Goal: Task Accomplishment & Management: Manage account settings

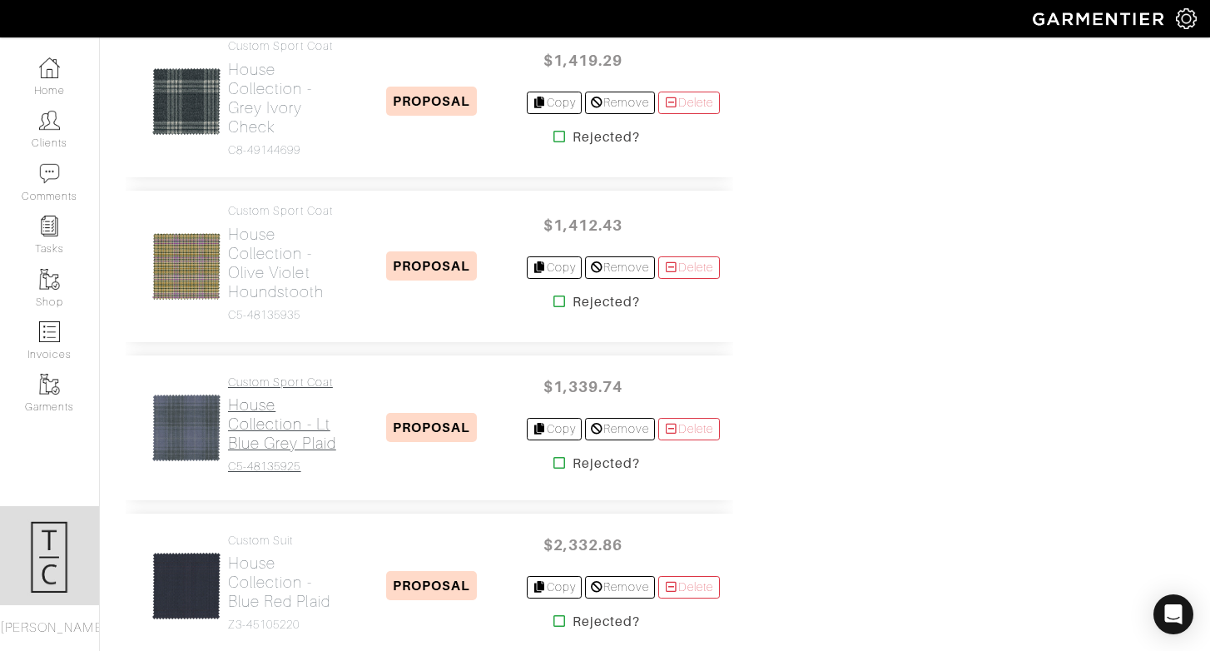
scroll to position [1889, 0]
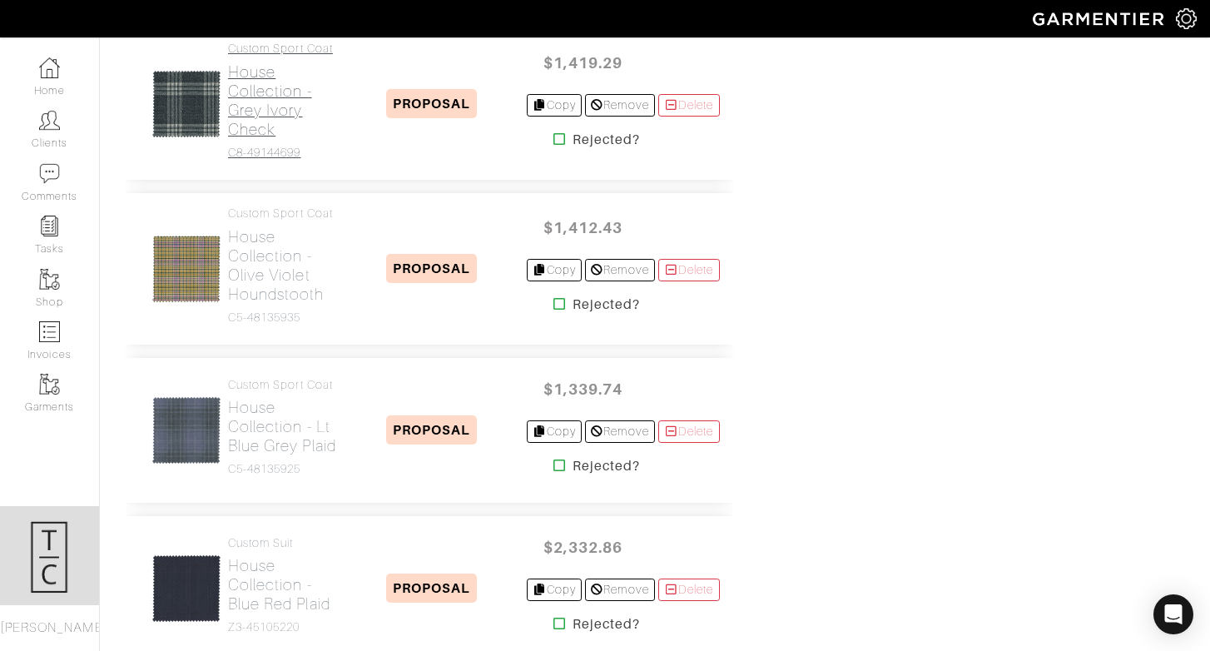
click at [271, 139] on h2 "House Collection - Grey Ivory Check" at bounding box center [283, 100] width 110 height 77
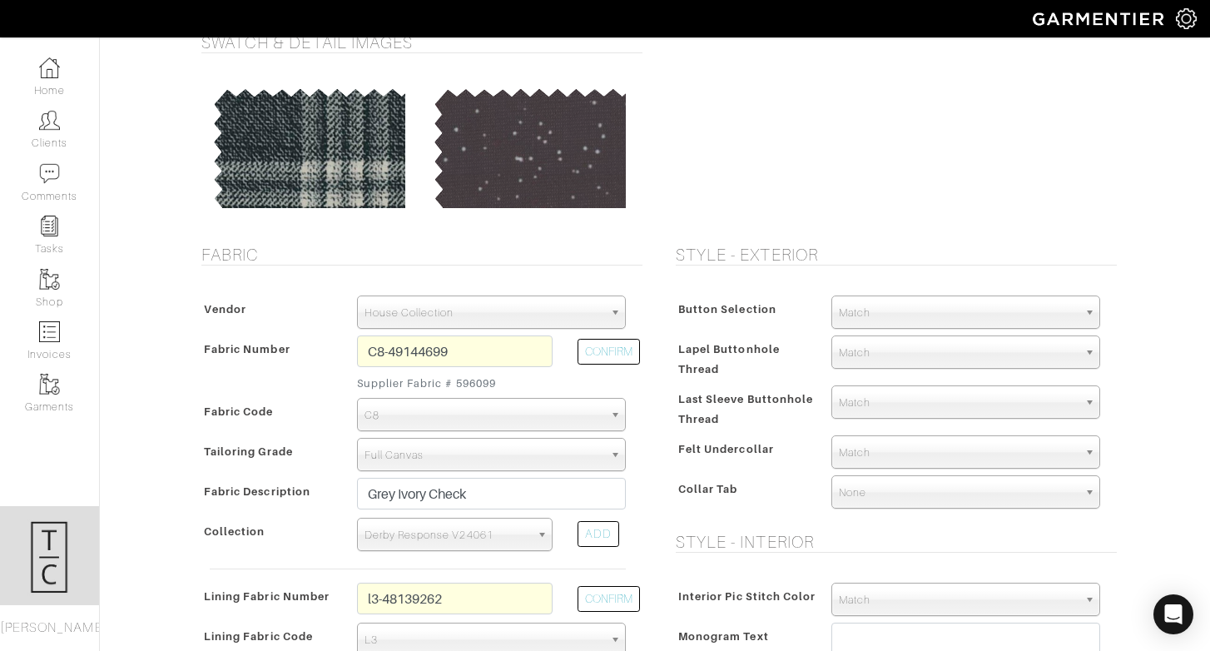
scroll to position [152, 0]
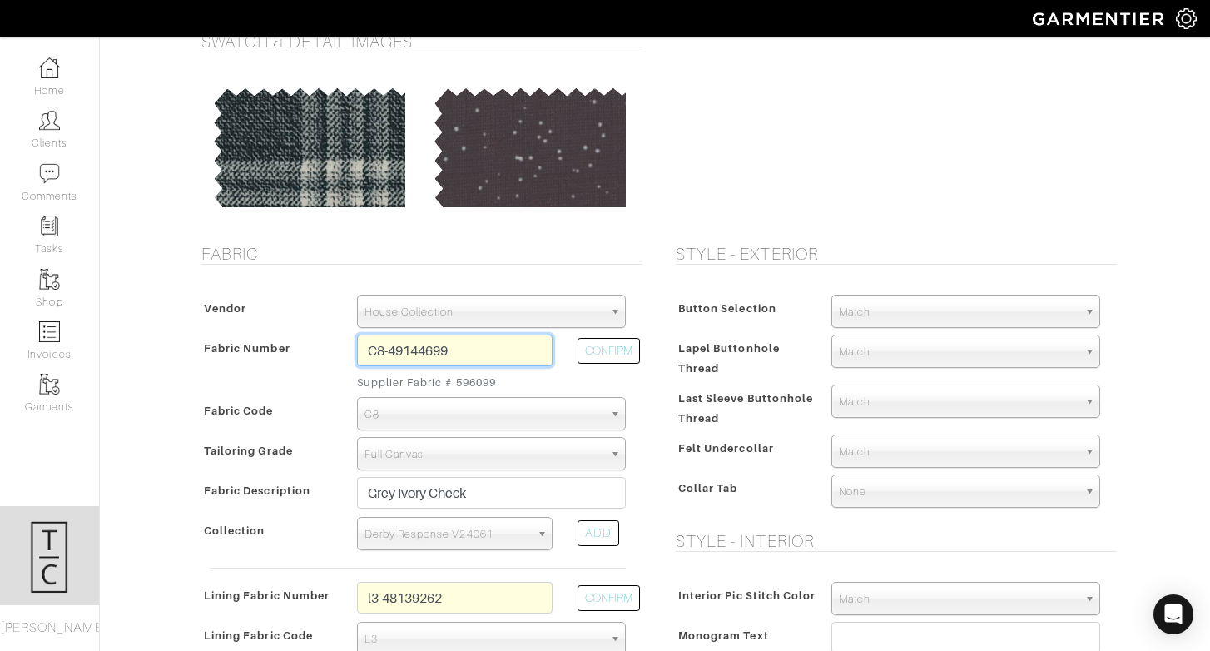
click at [425, 352] on input "C8-49144699" at bounding box center [455, 350] width 196 height 32
click at [617, 352] on button "CONFIRM" at bounding box center [608, 351] width 62 height 26
type input "K4-47124257"
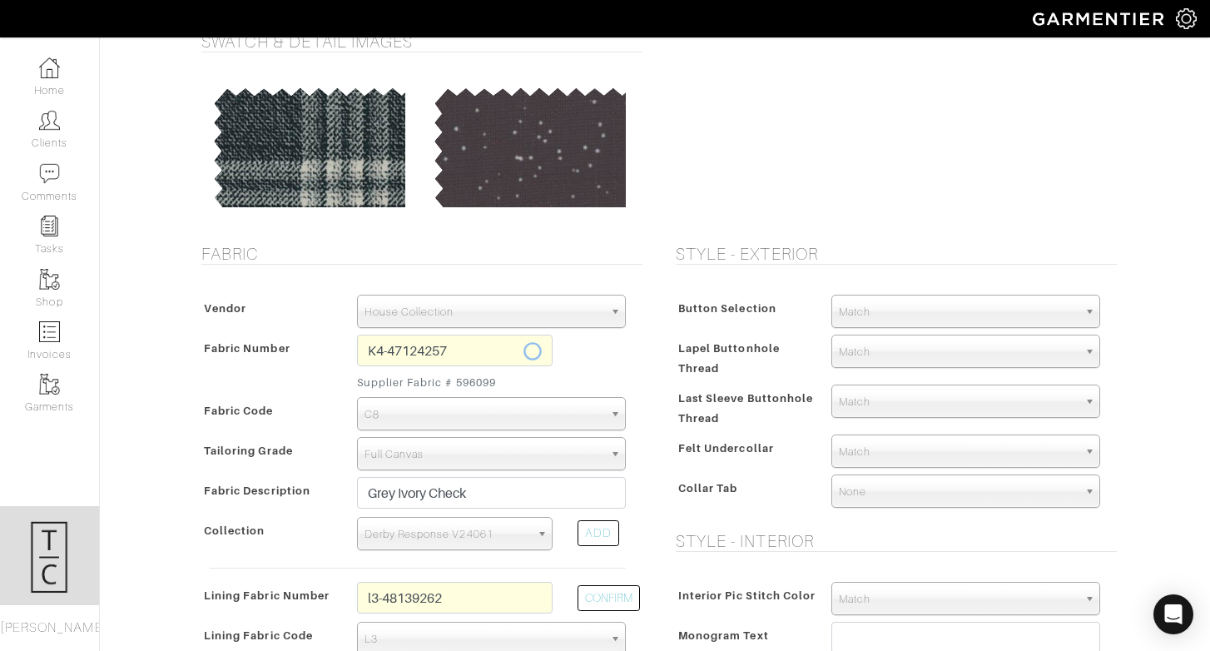
select select "5738"
type input "Grey Donegal"
select select
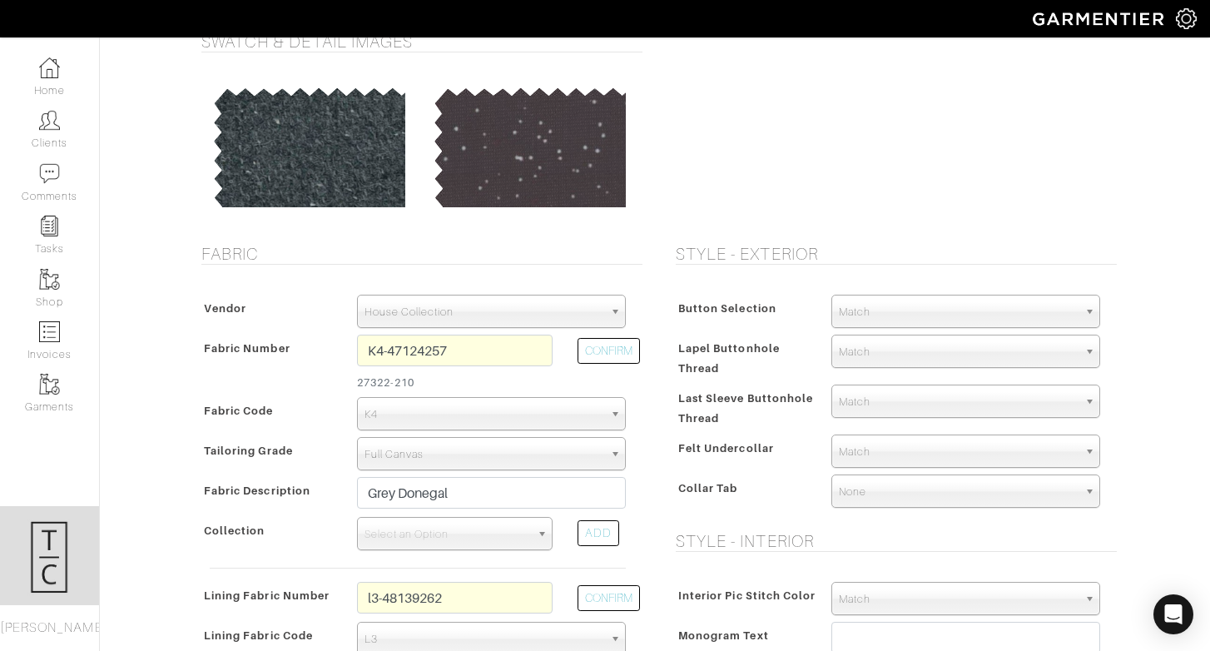
type input "1626.42"
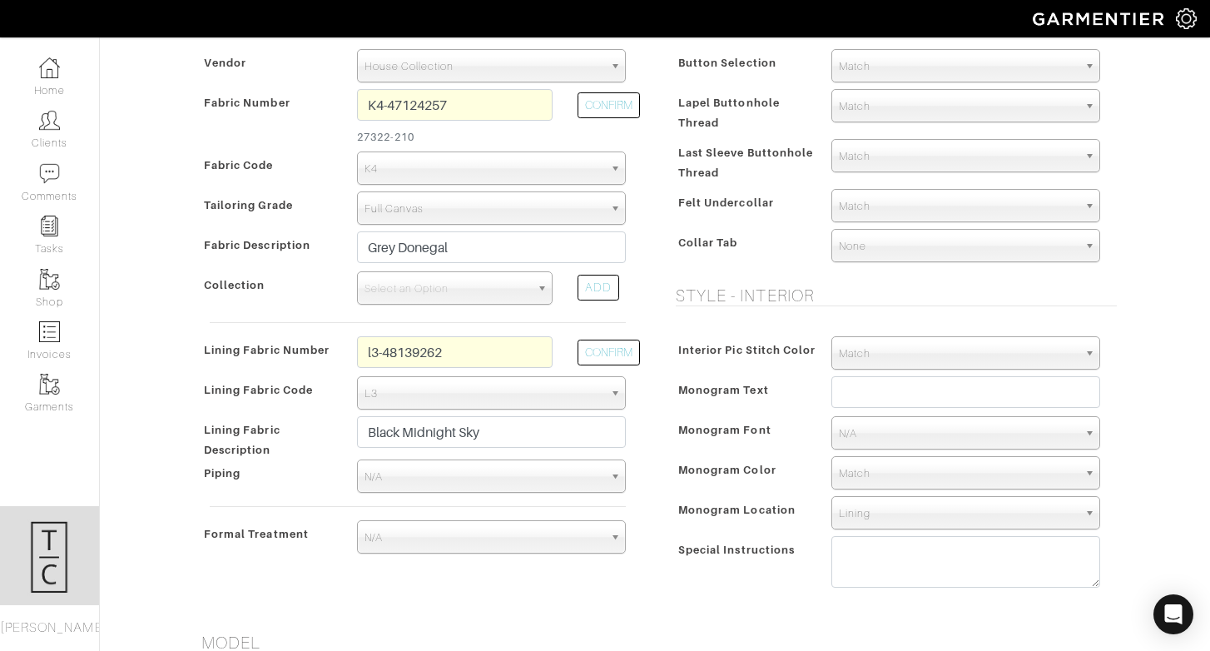
scroll to position [409, 0]
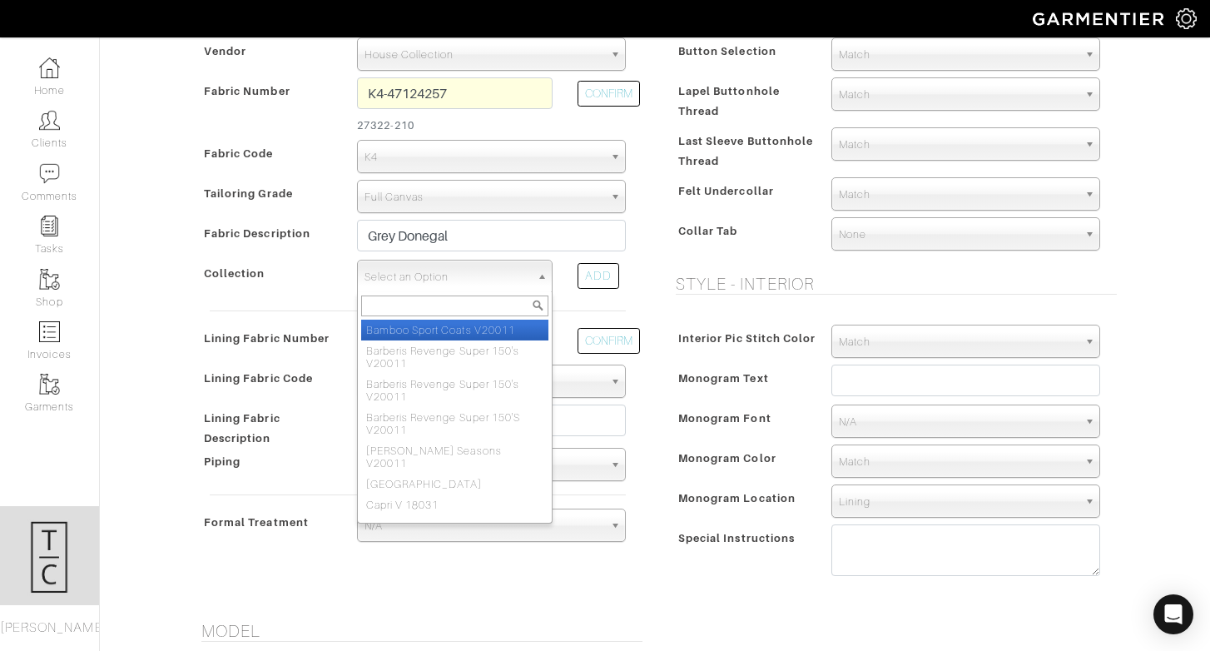
click at [492, 269] on span "Select an Option" at bounding box center [447, 276] width 166 height 33
type input "balmoral"
select select "986"
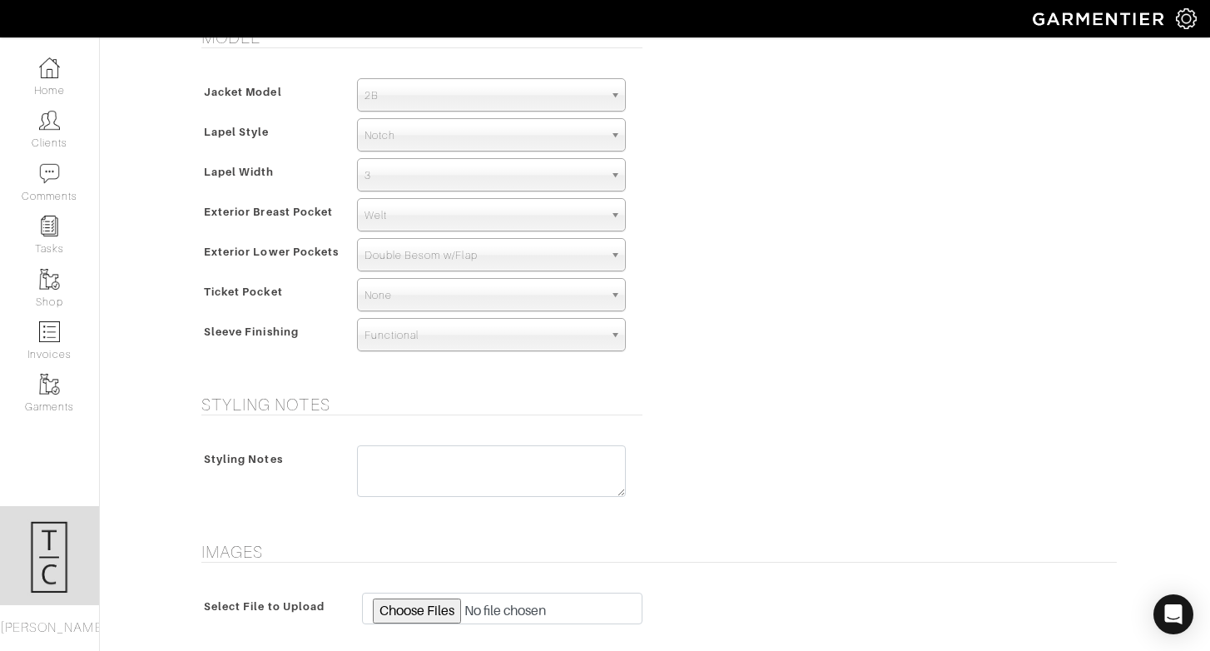
scroll to position [1236, 0]
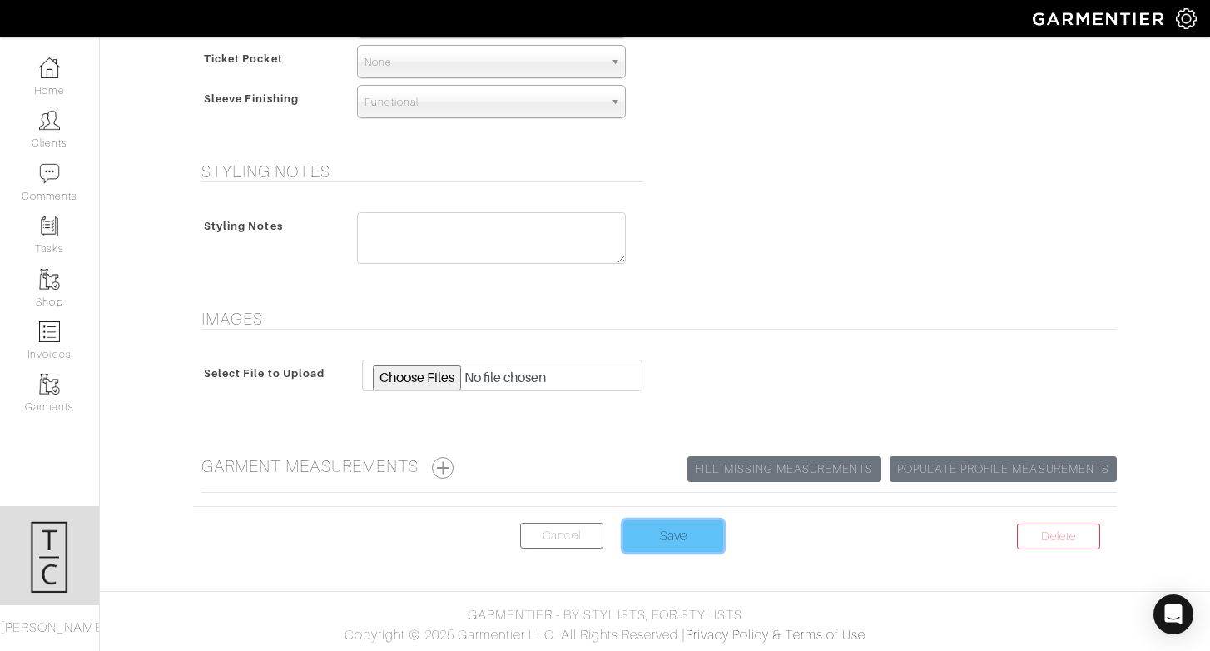
click at [671, 538] on input "Save" at bounding box center [673, 536] width 100 height 32
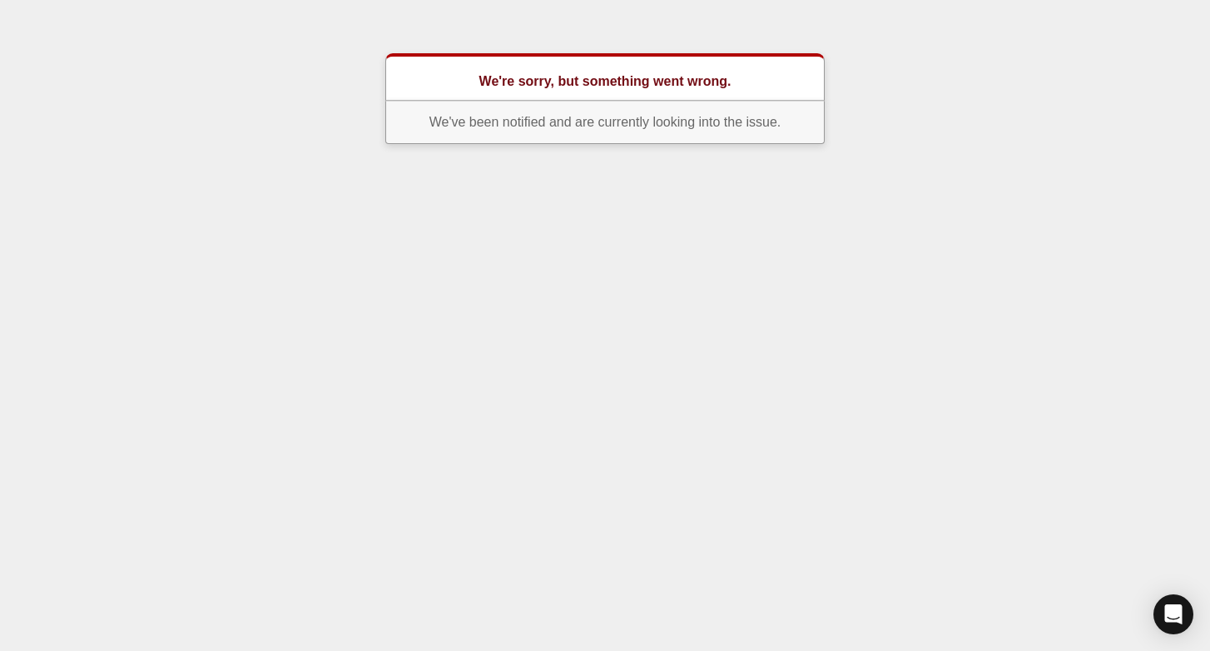
click at [1013, 157] on html "We're sorry, but something went wrong. We've been notified and are currently lo…" at bounding box center [605, 78] width 1210 height 157
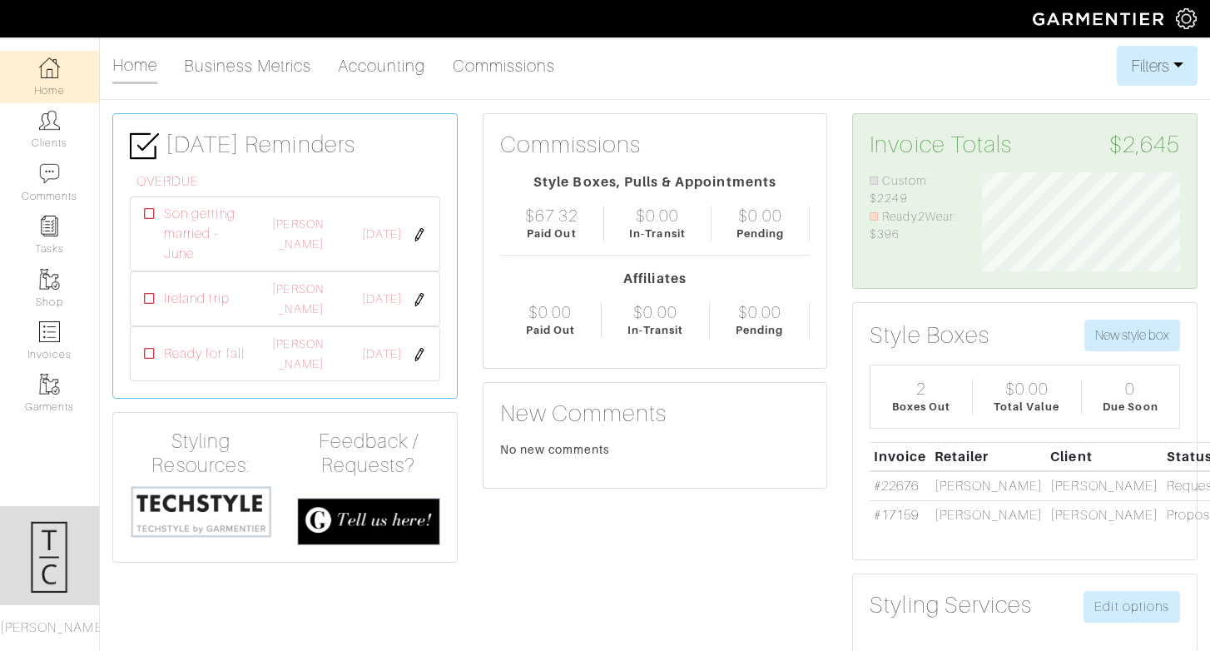
scroll to position [99, 223]
click at [41, 352] on link "Invoices" at bounding box center [49, 341] width 99 height 52
select select
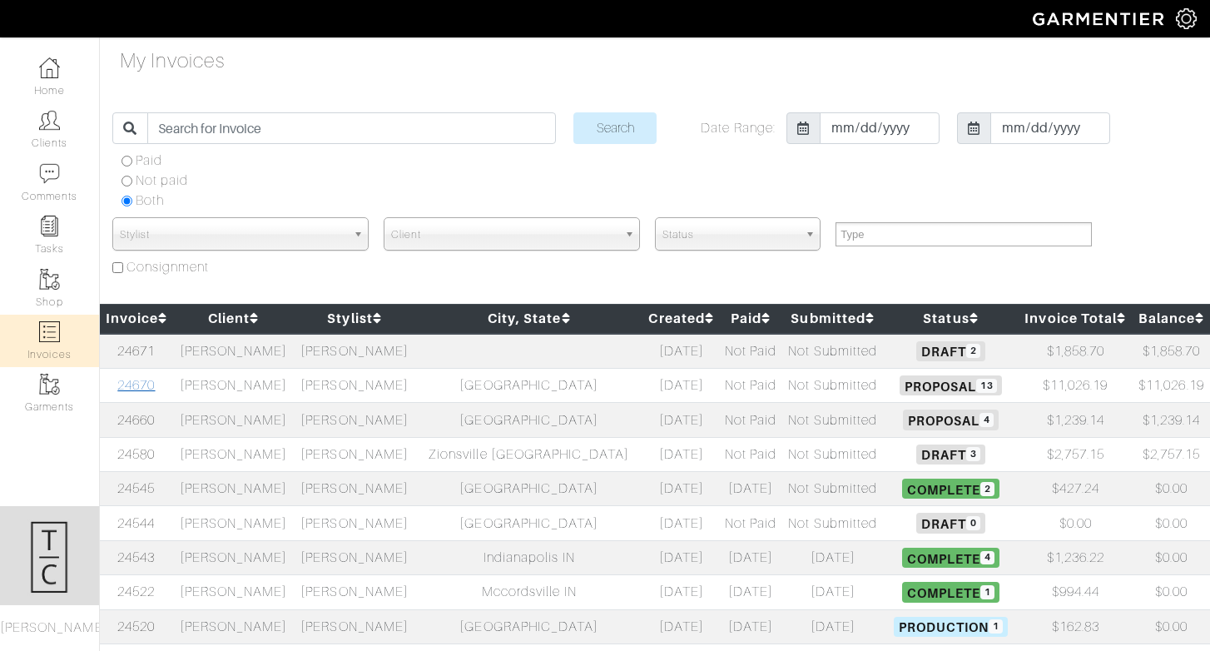
click at [148, 382] on link "24670" at bounding box center [135, 385] width 37 height 15
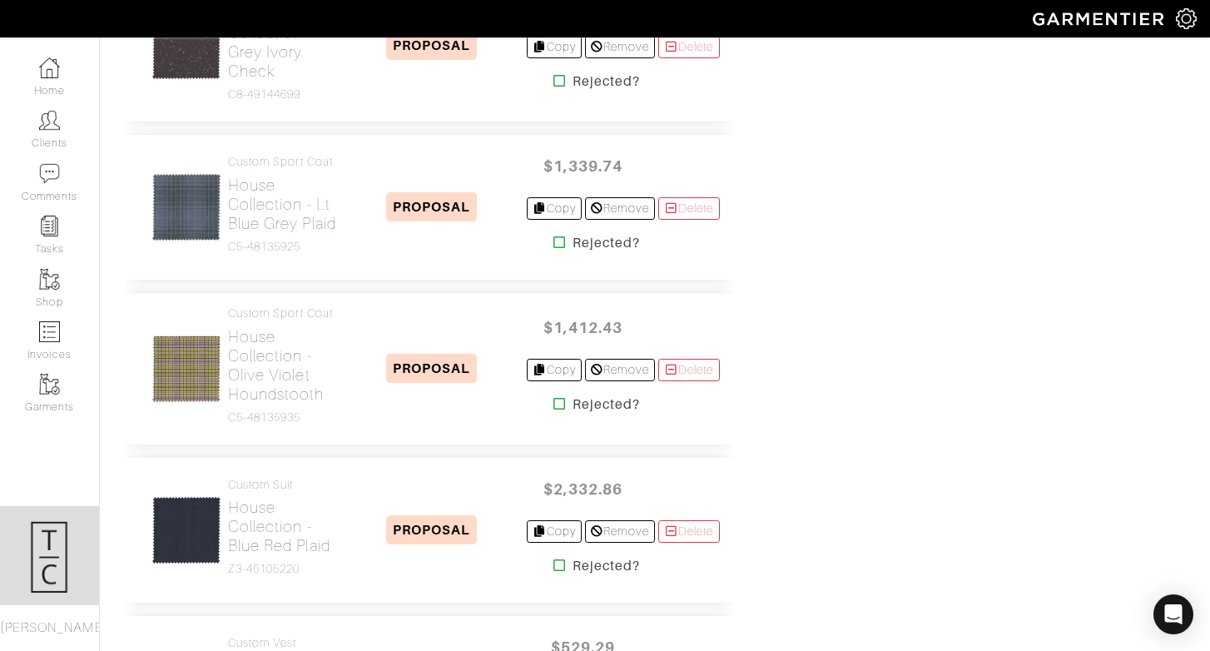
scroll to position [1927, 0]
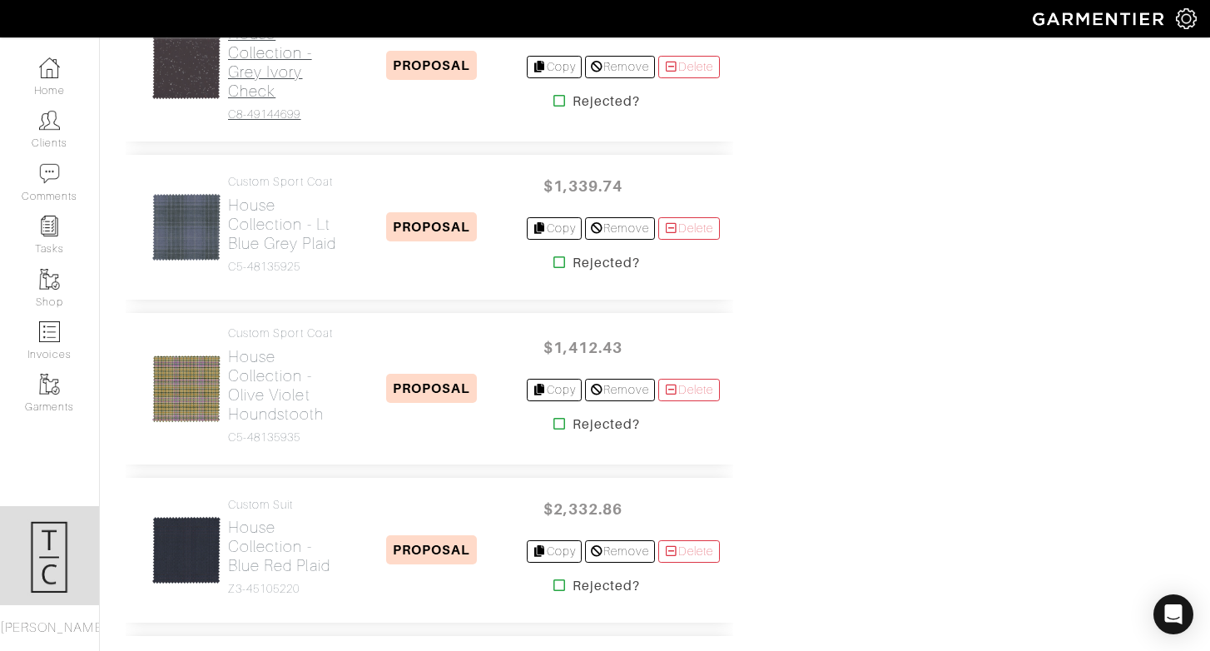
click at [285, 101] on h2 "House Collection - Grey Ivory Check" at bounding box center [283, 62] width 110 height 77
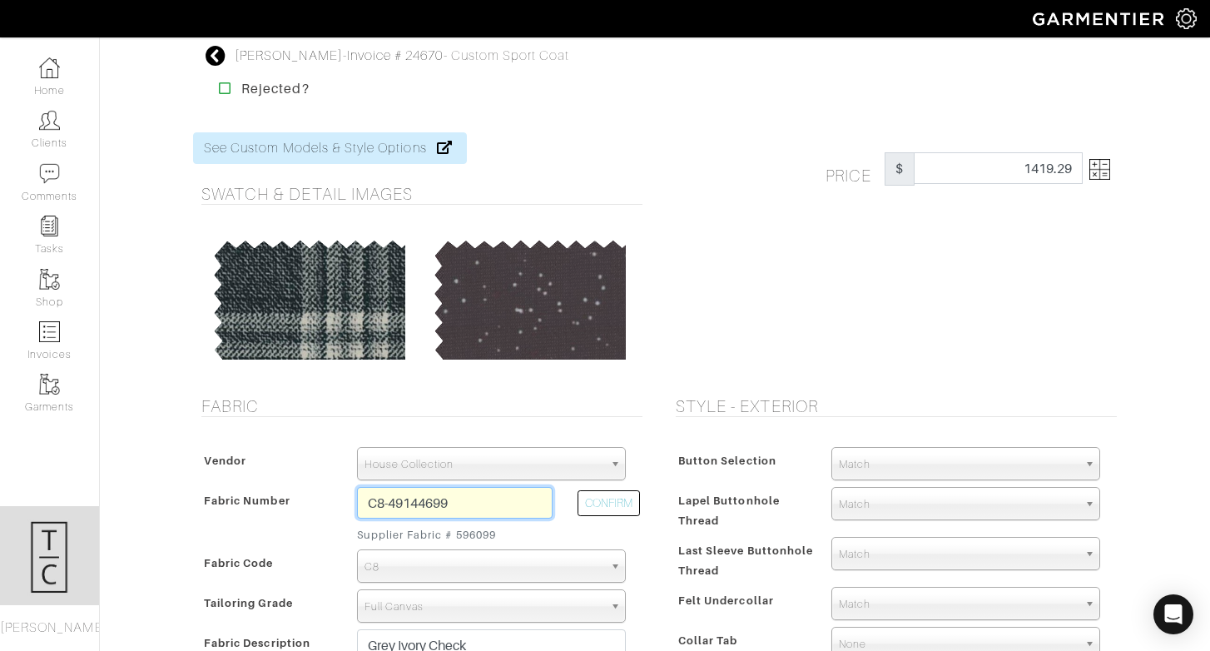
click at [444, 502] on input "C8-49144699" at bounding box center [455, 503] width 196 height 32
click at [444, 501] on input "C8-49144699" at bounding box center [455, 503] width 196 height 32
click at [587, 492] on button "CONFIRM" at bounding box center [608, 503] width 62 height 26
type input "K4-47124257"
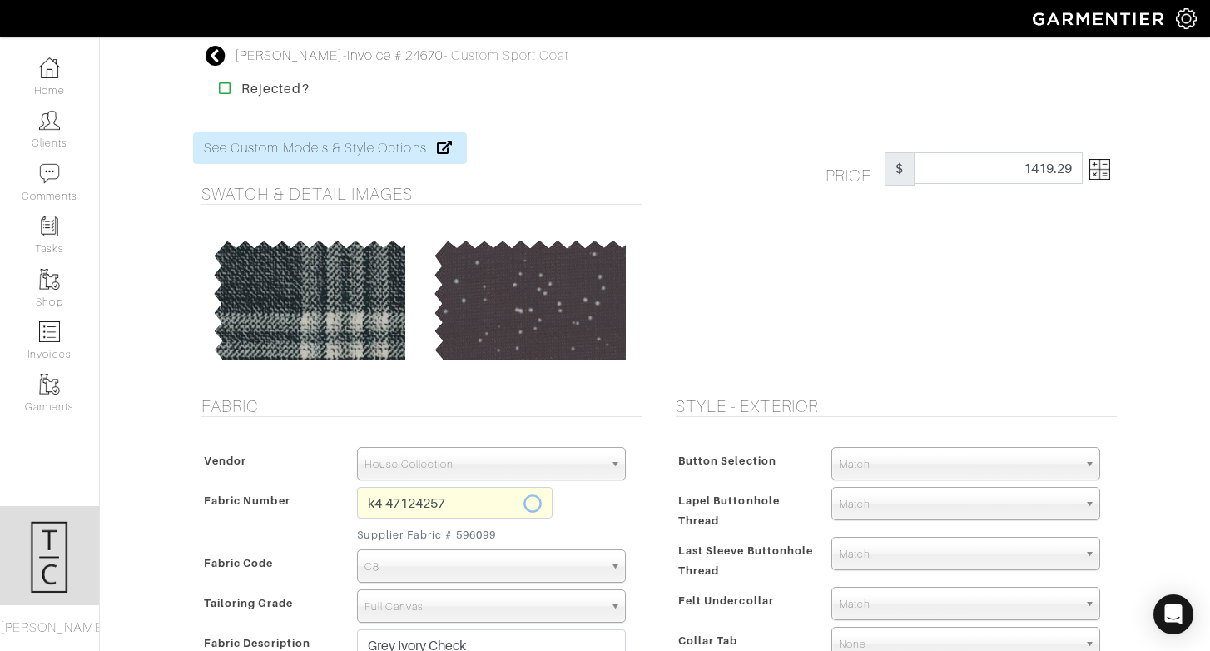
select select "5738"
type input "Grey Donegal"
select select
type input "1626.42"
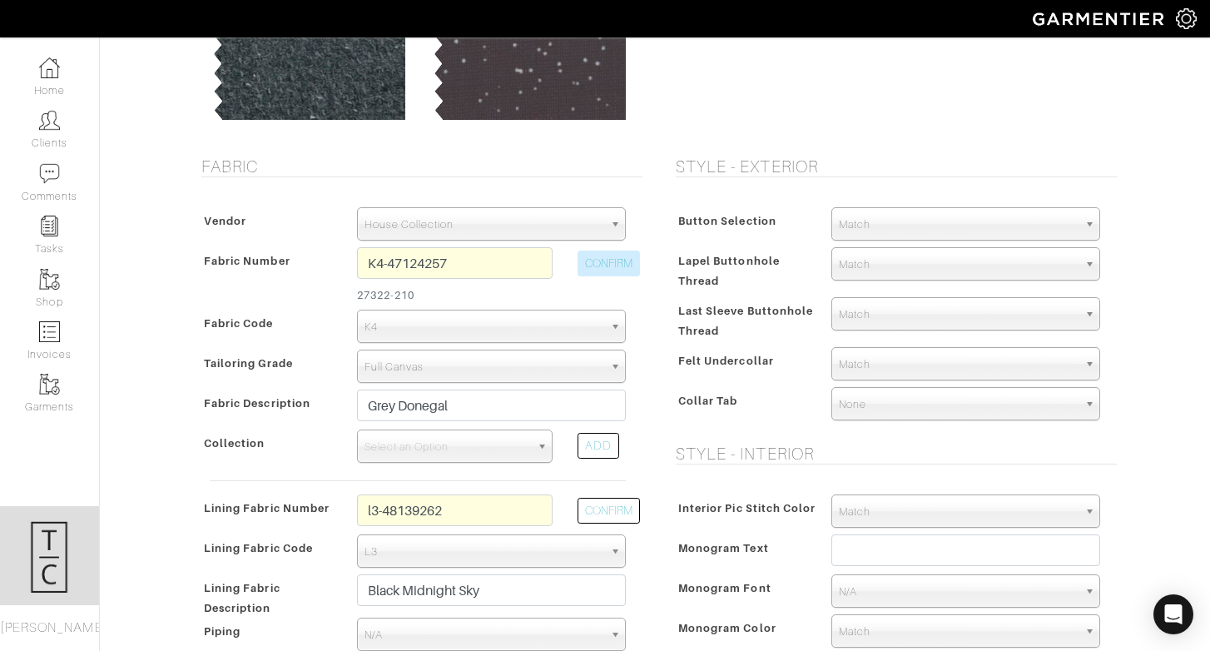
scroll to position [248, 0]
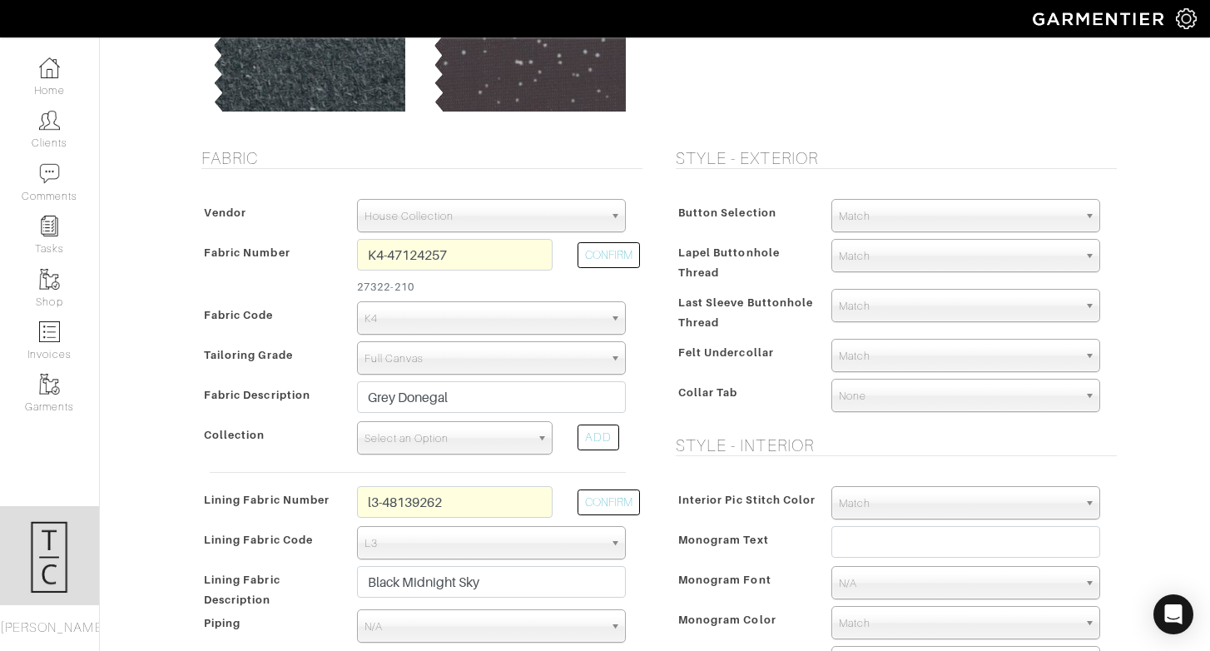
click at [515, 438] on span "Select an Option" at bounding box center [447, 438] width 166 height 33
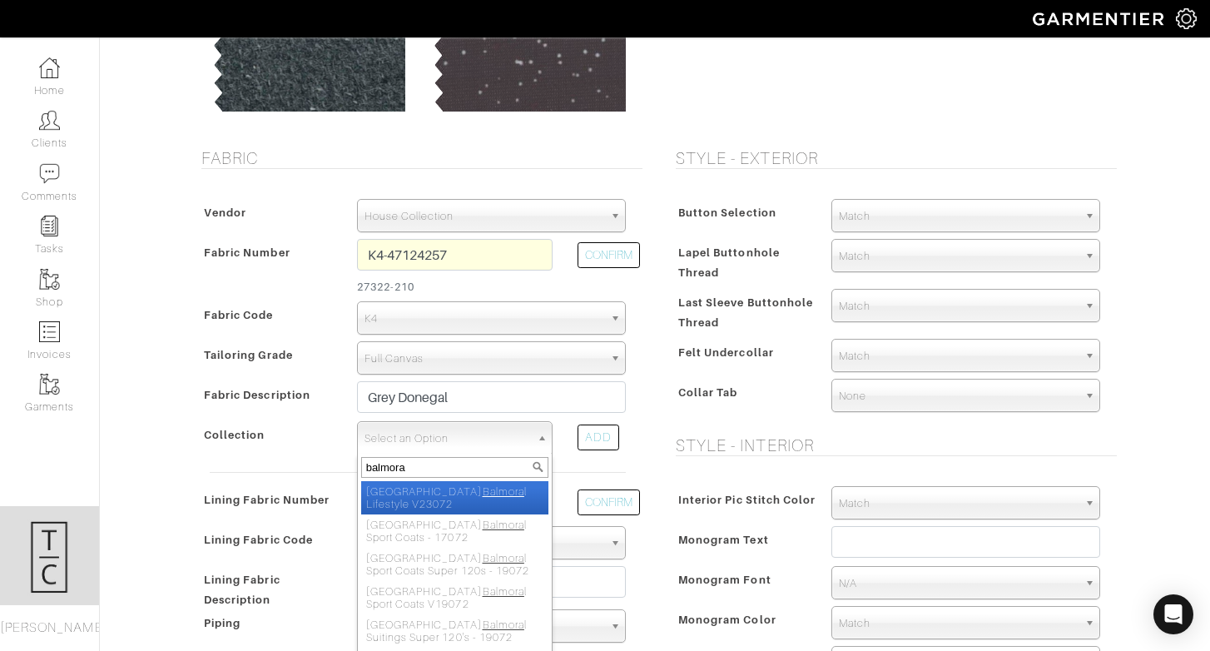
type input "balmoral"
select select "986"
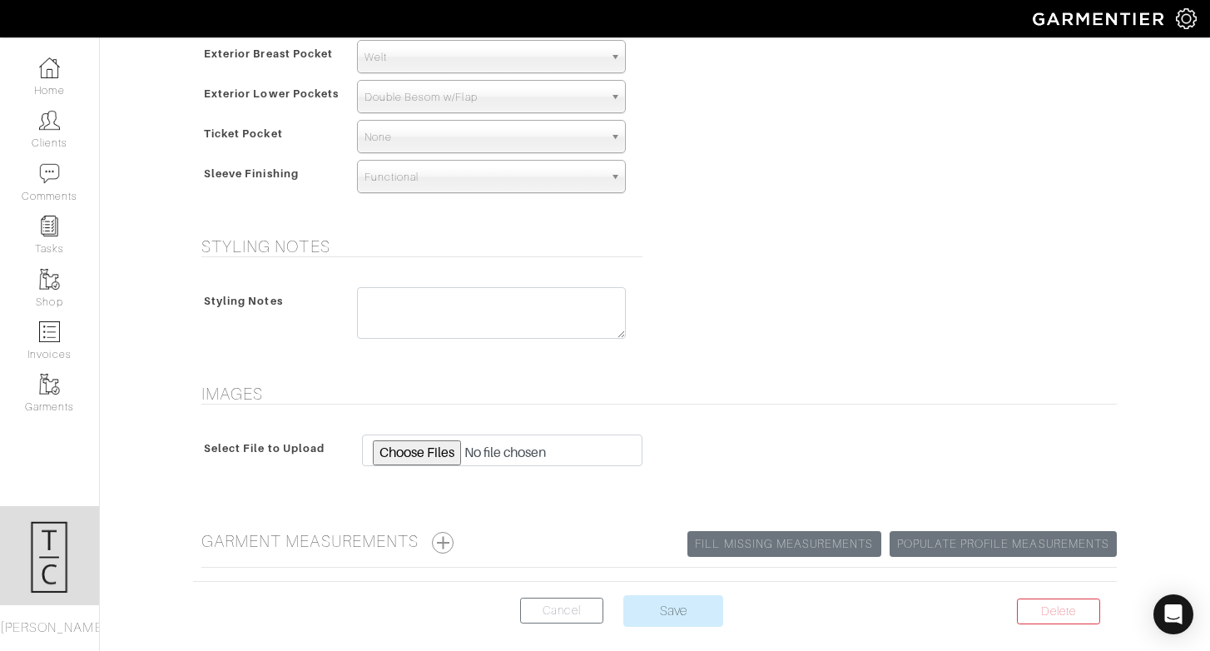
scroll to position [1195, 0]
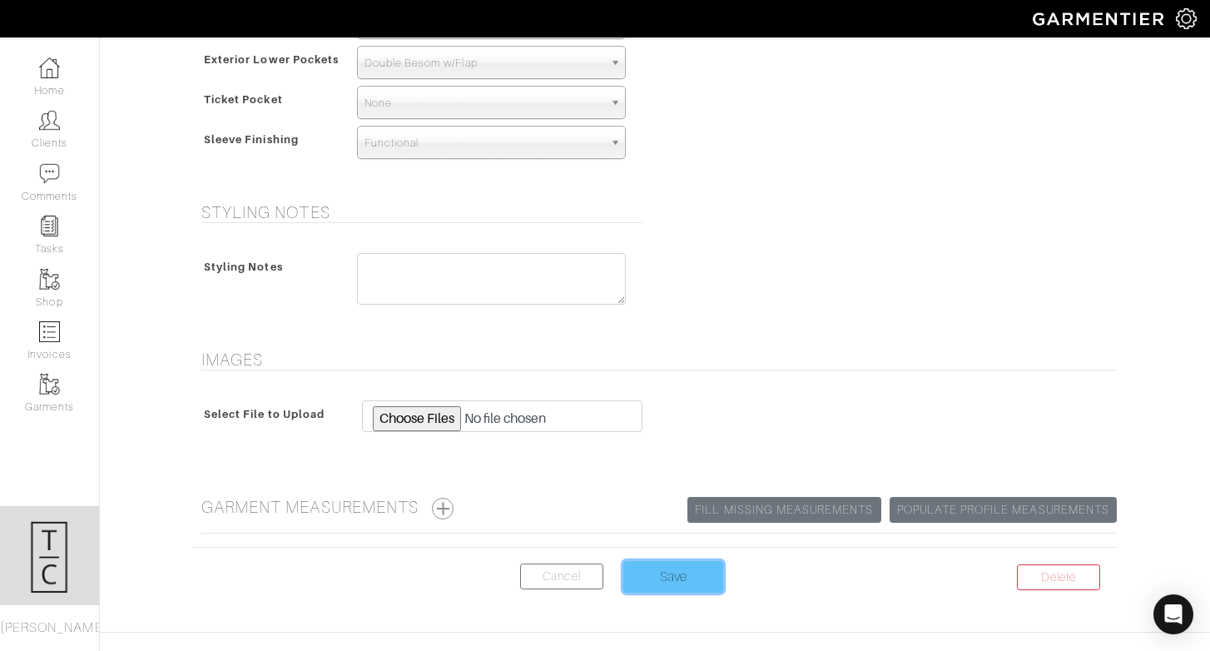
click at [693, 587] on input "Save" at bounding box center [673, 577] width 100 height 32
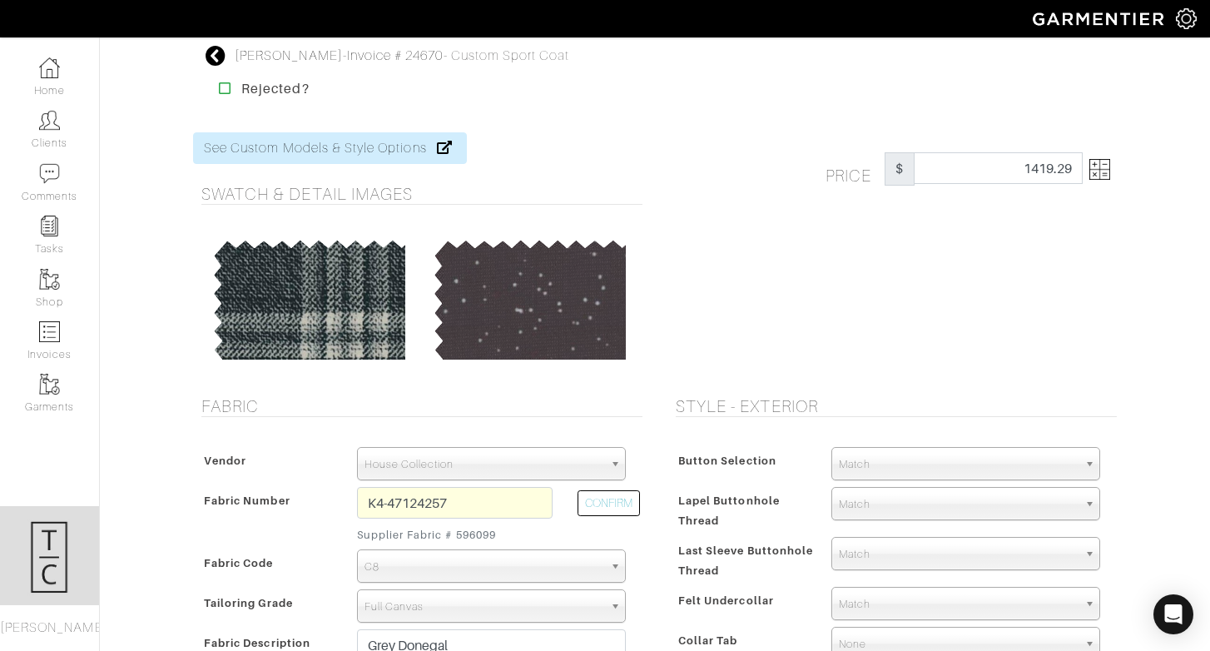
select select "5738"
select select
select select "986"
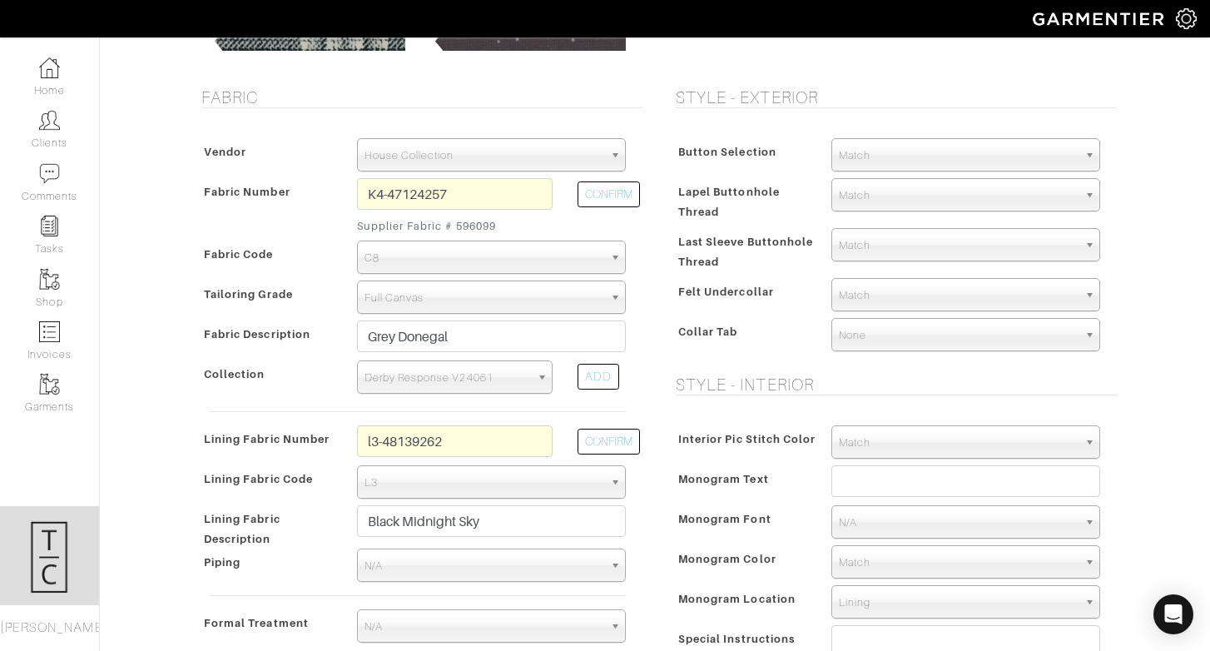
scroll to position [282, 0]
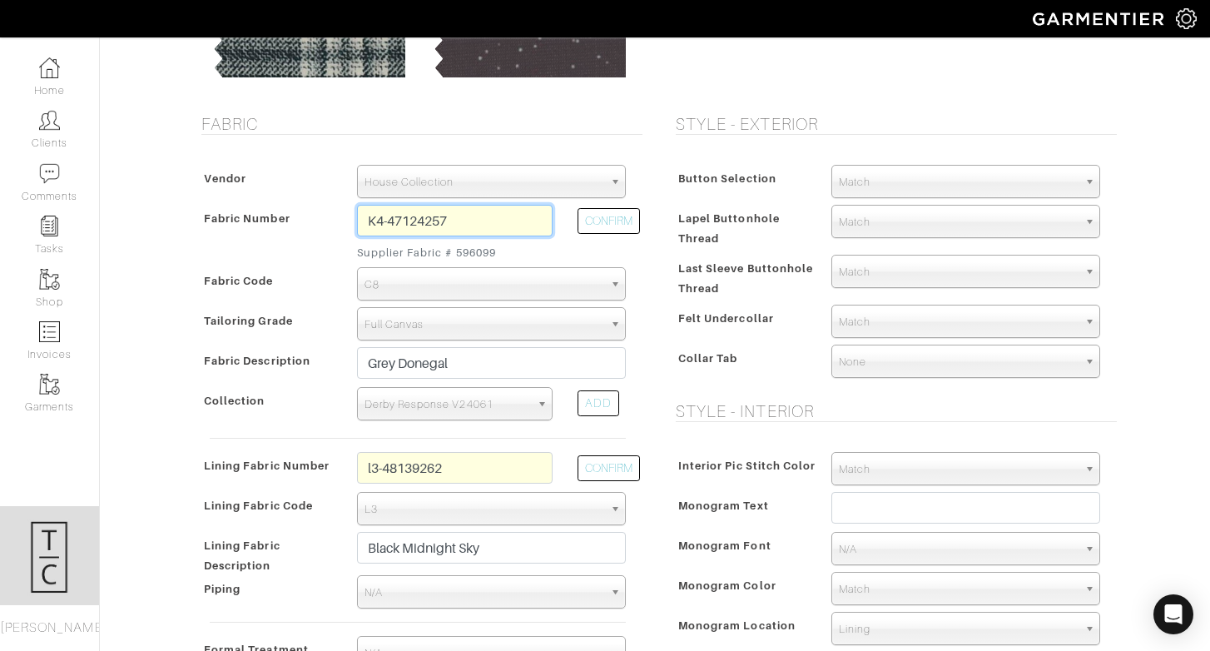
click at [455, 212] on input "K4-47124257" at bounding box center [455, 221] width 196 height 32
click at [446, 233] on input "k4-47124257" at bounding box center [455, 221] width 196 height 32
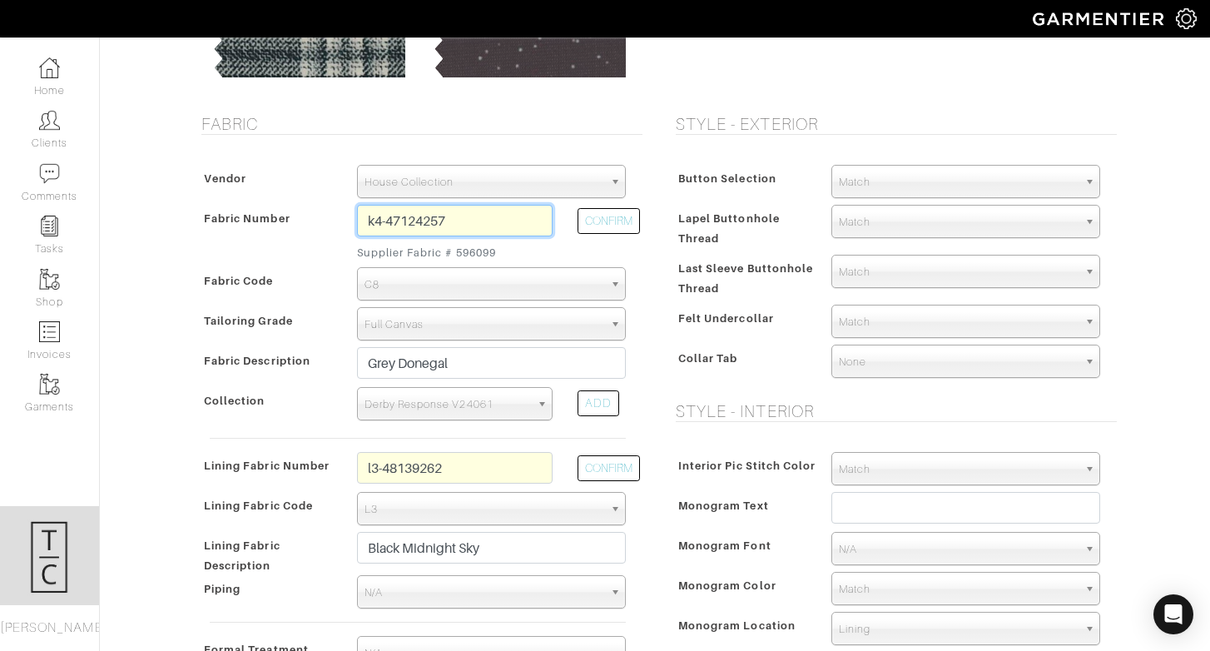
click at [446, 233] on input "k4-47124257" at bounding box center [455, 221] width 196 height 32
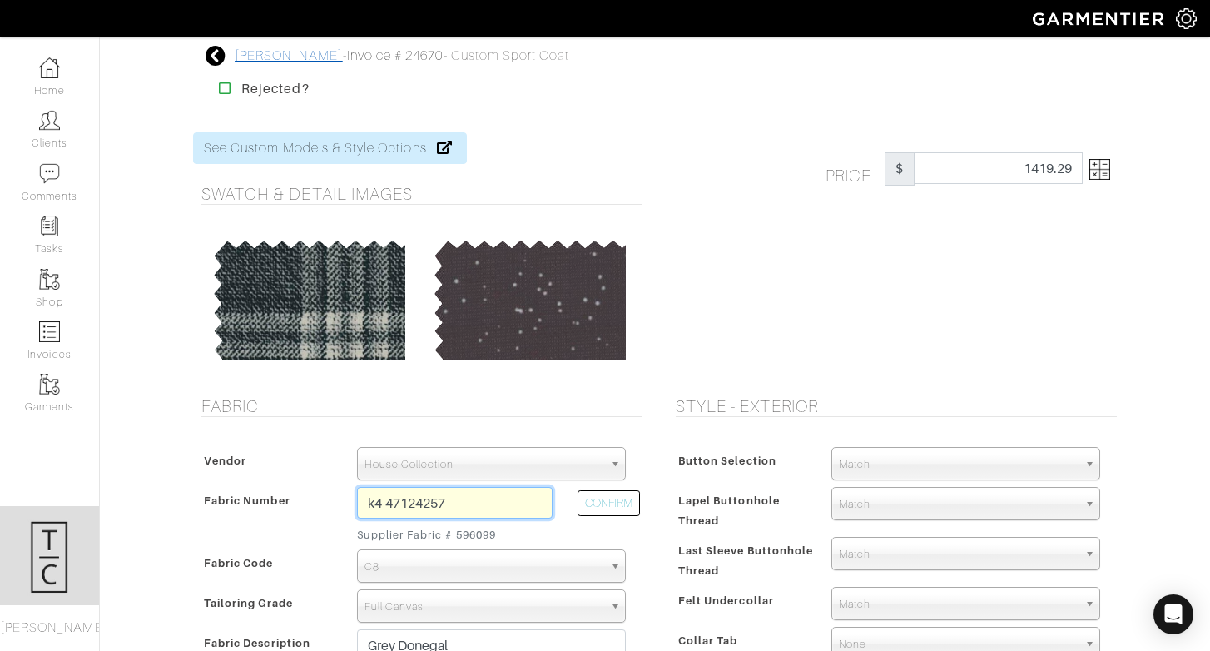
type input "k4-47124257"
click at [262, 62] on link "[PERSON_NAME]" at bounding box center [289, 55] width 108 height 15
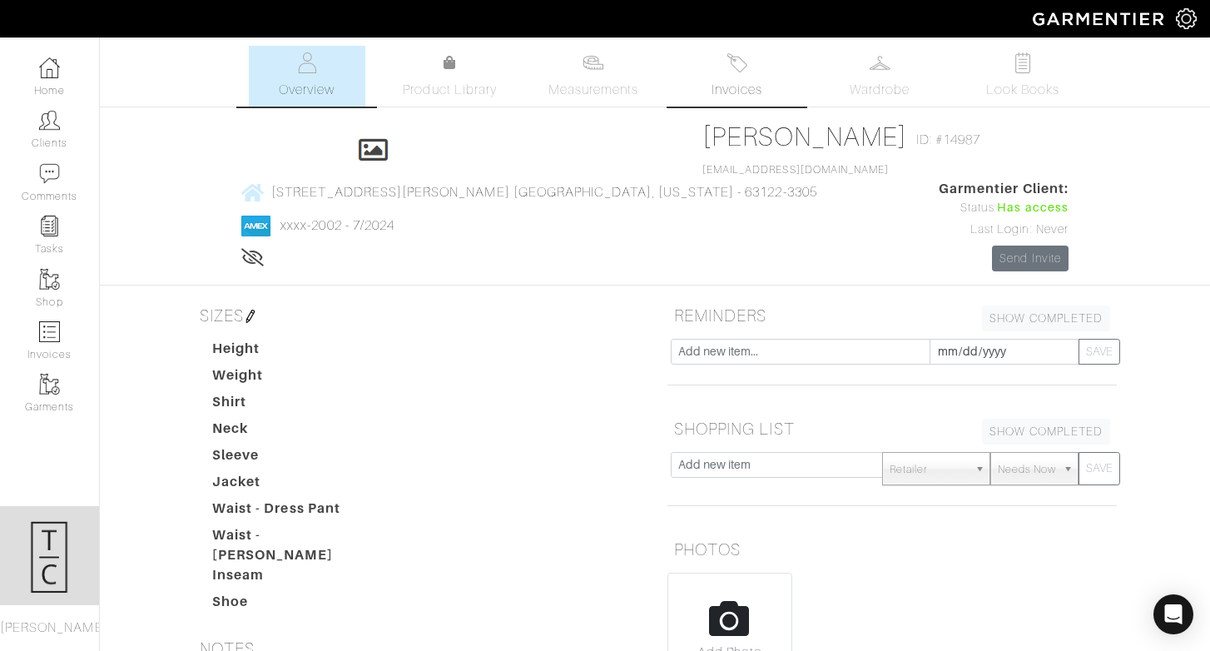
click at [756, 92] on span "Invoices" at bounding box center [736, 90] width 51 height 20
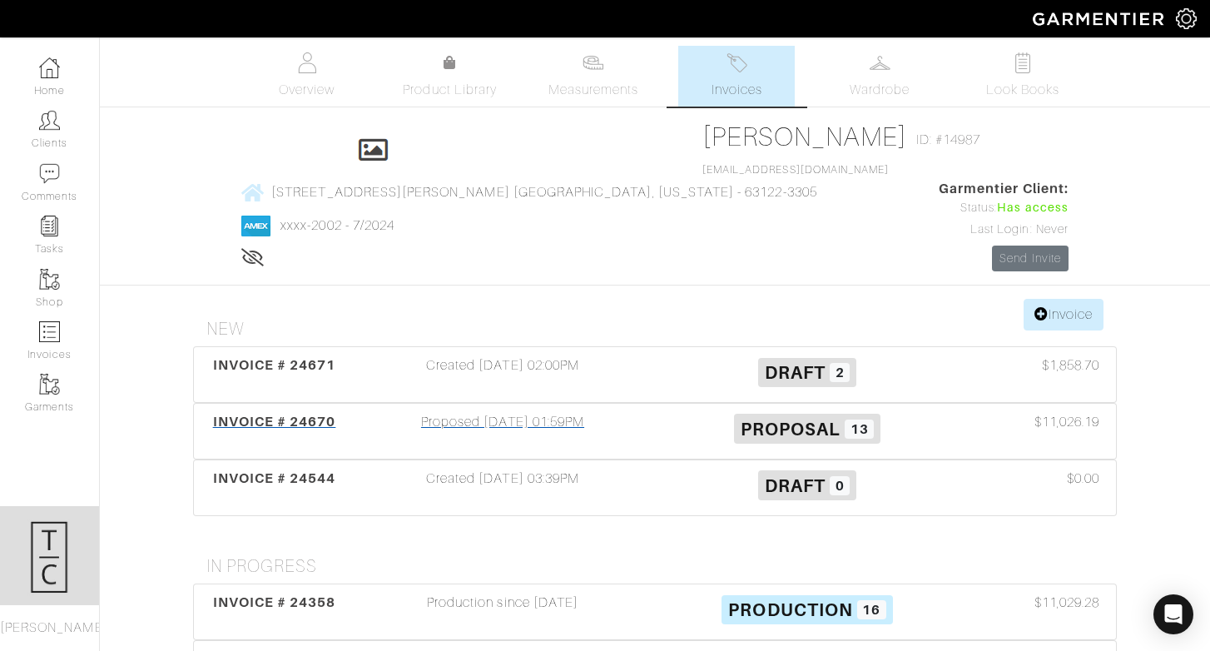
scroll to position [2, 0]
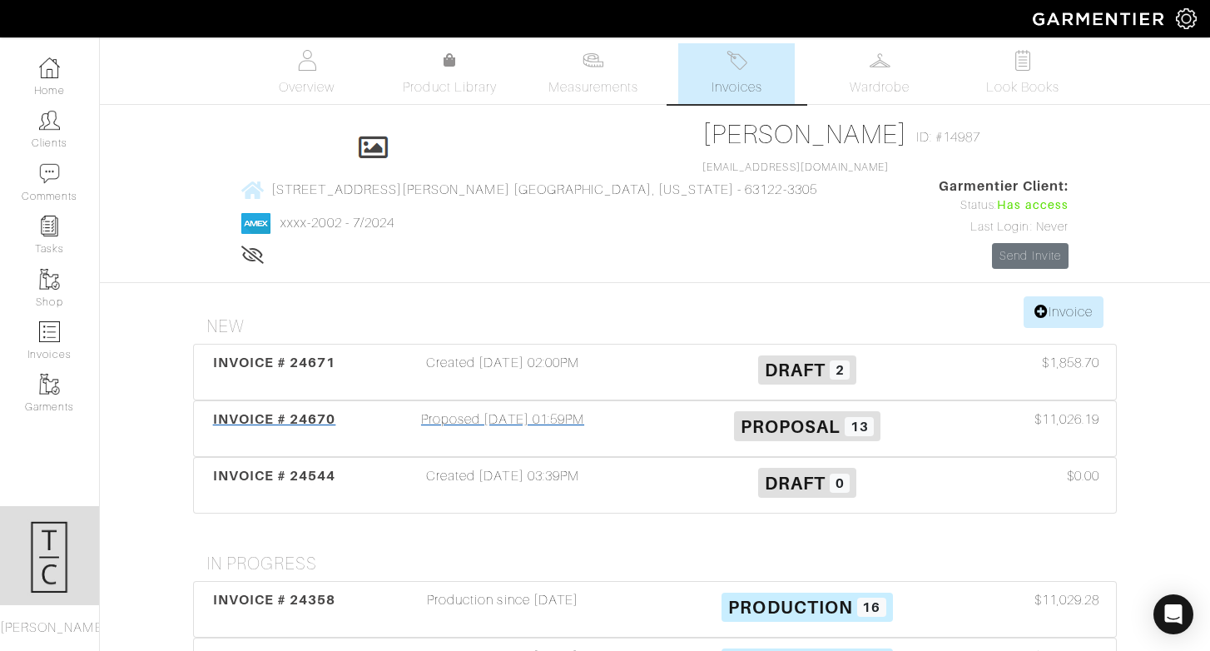
click at [264, 411] on span "INVOICE # 24670" at bounding box center [274, 419] width 123 height 16
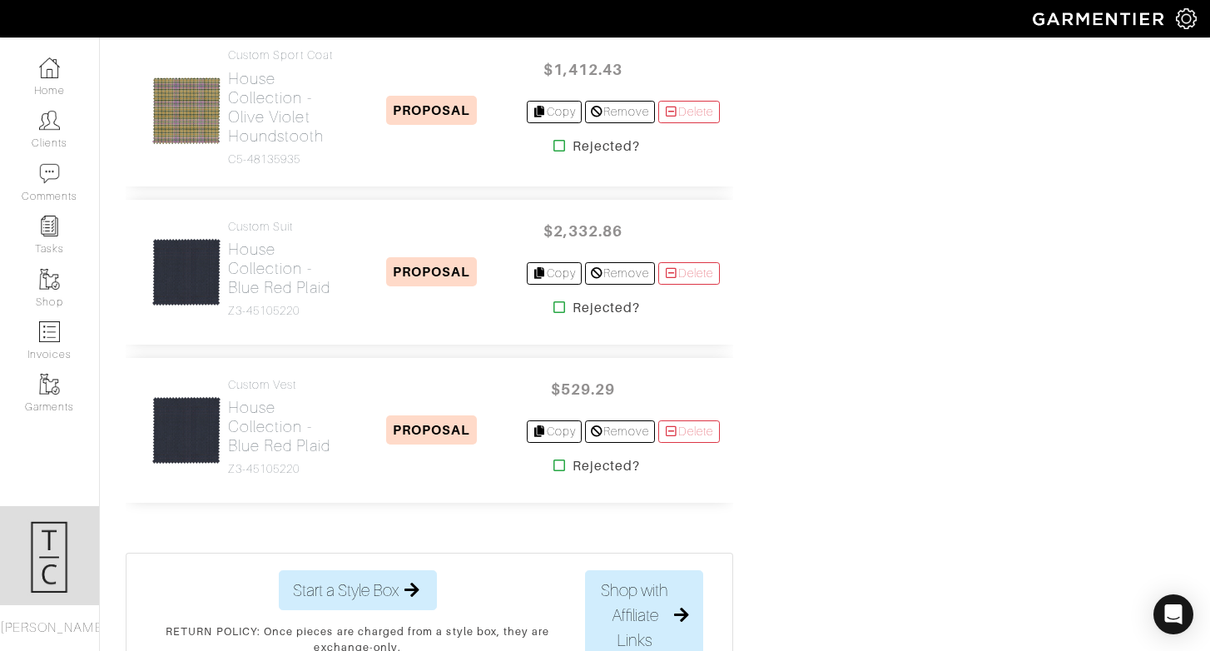
scroll to position [2184, 0]
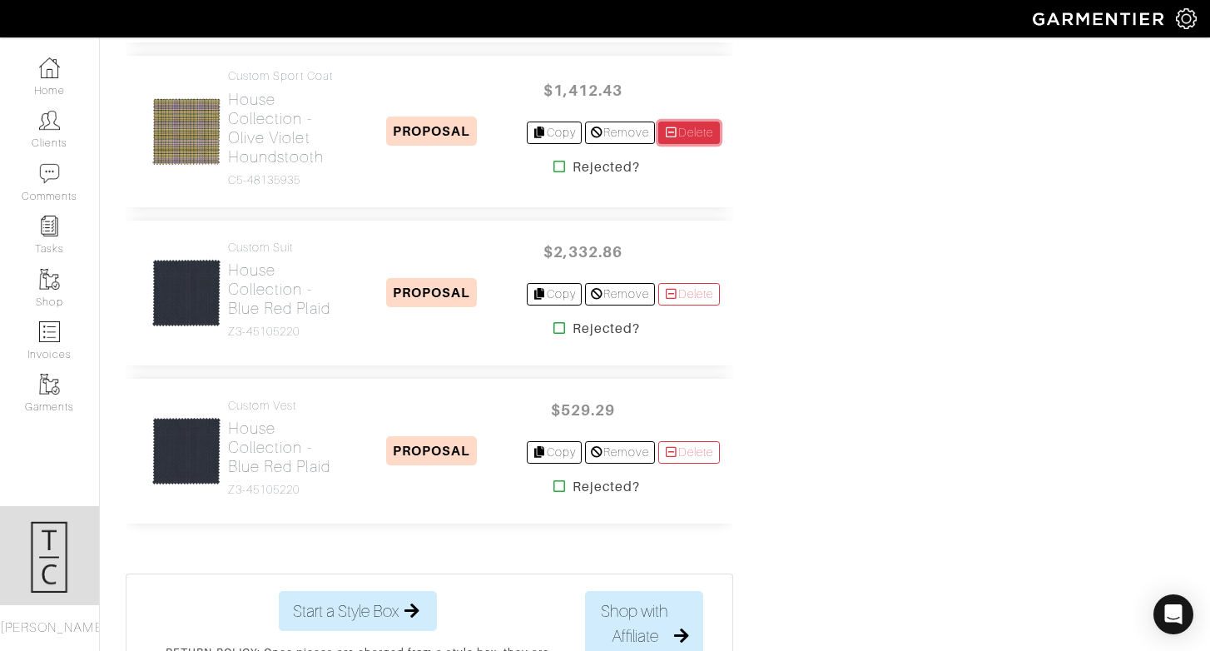
click at [696, 144] on link "Delete" at bounding box center [689, 132] width 62 height 22
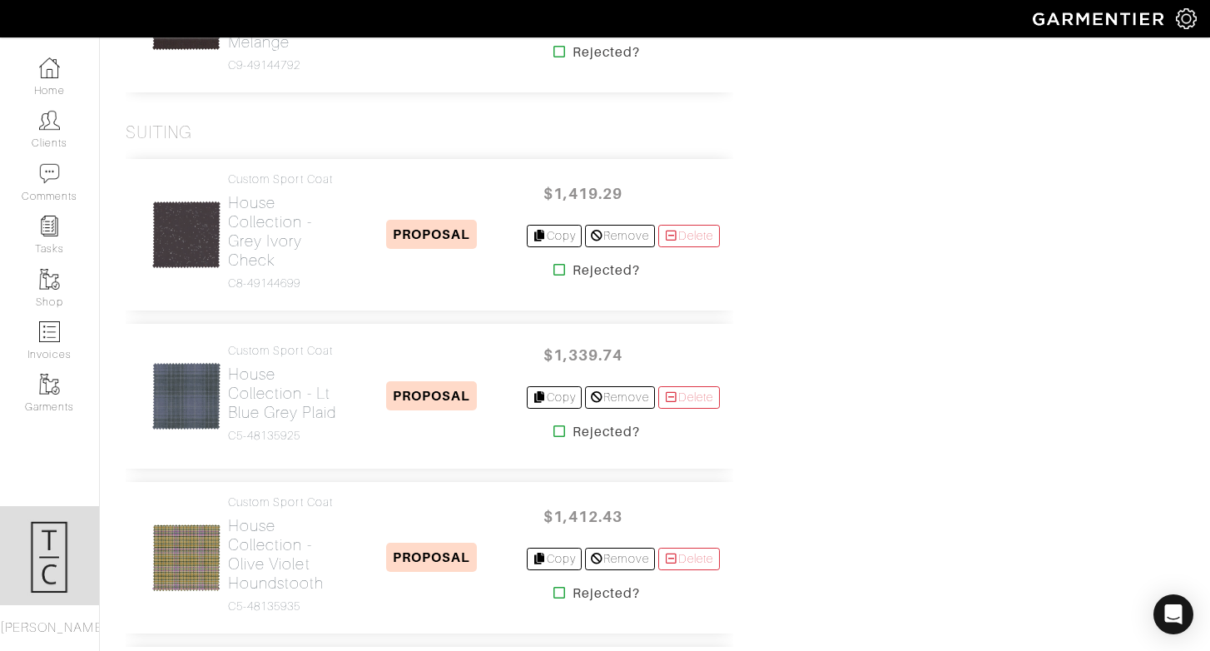
scroll to position [1668, 0]
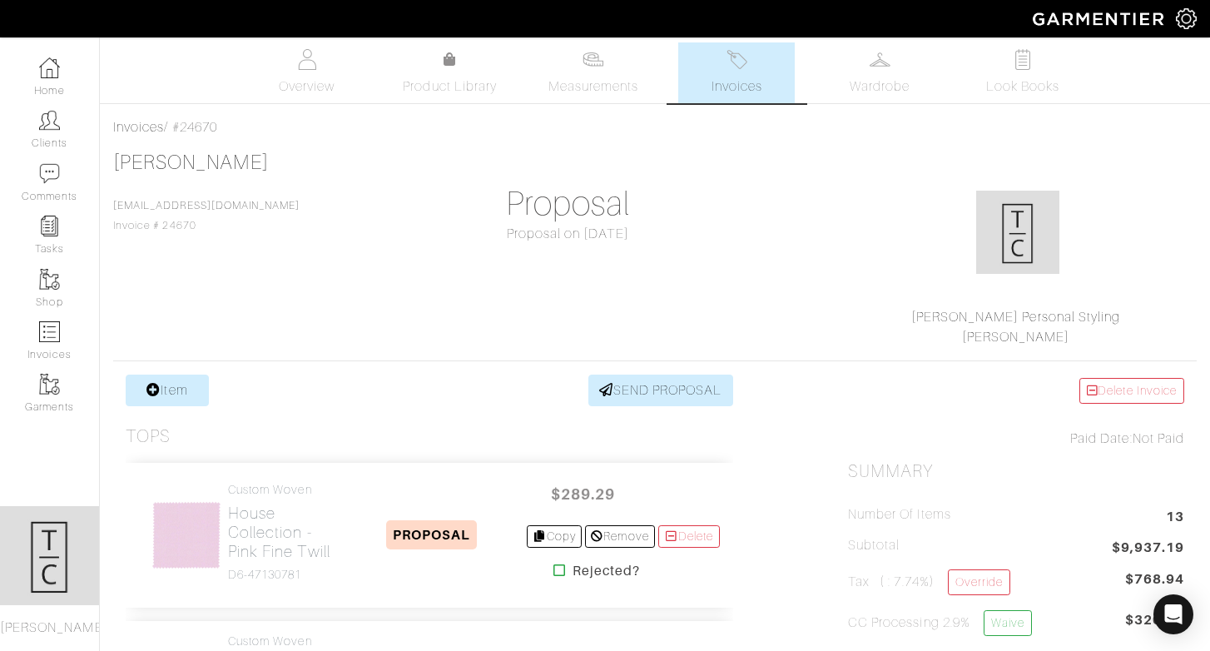
scroll to position [5, 0]
click at [854, 386] on div "Delete Invoice" at bounding box center [1016, 389] width 336 height 26
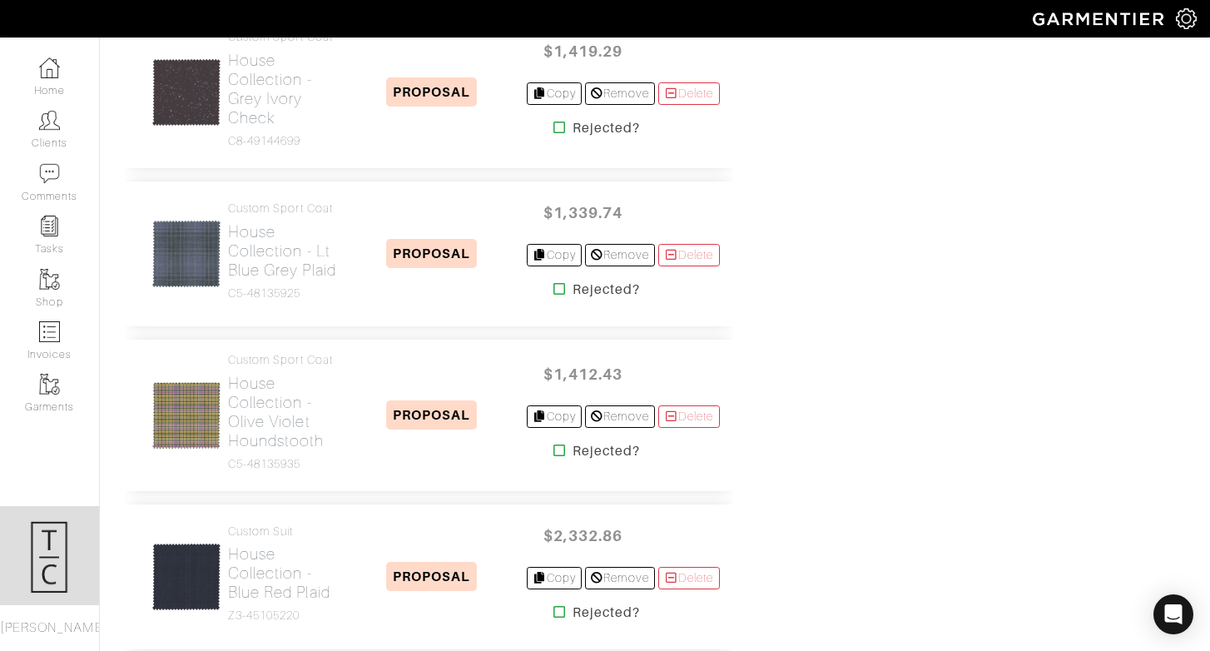
scroll to position [1903, 0]
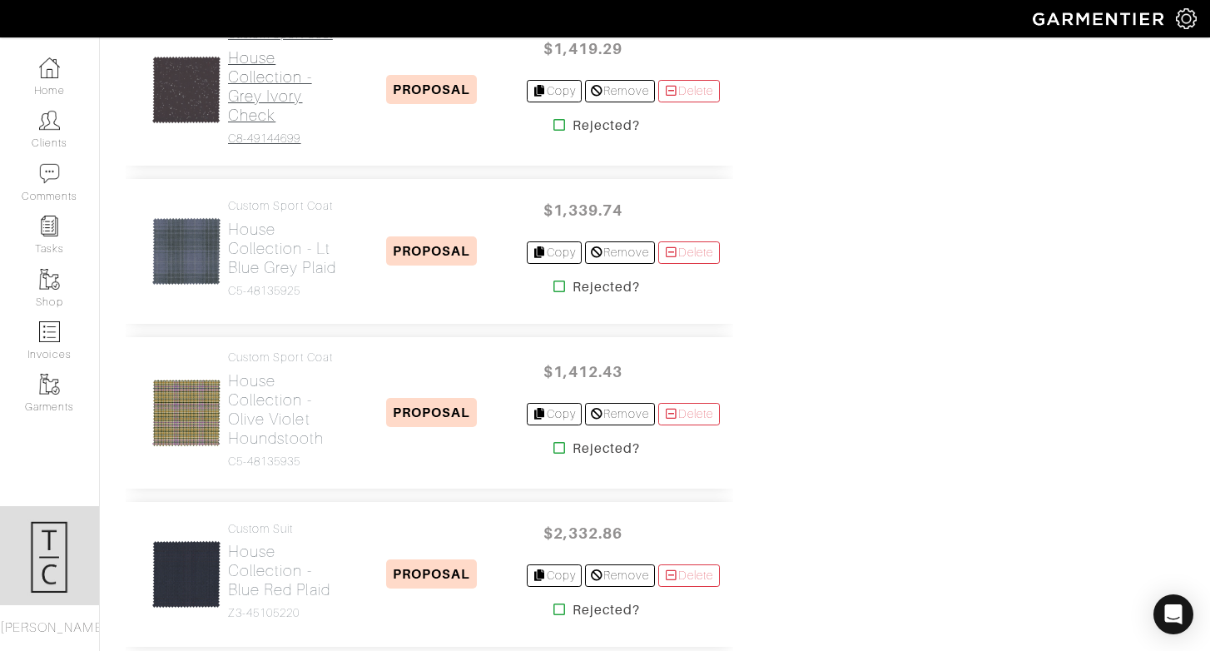
click at [250, 125] on h2 "House Collection - Grey Ivory Check" at bounding box center [283, 86] width 110 height 77
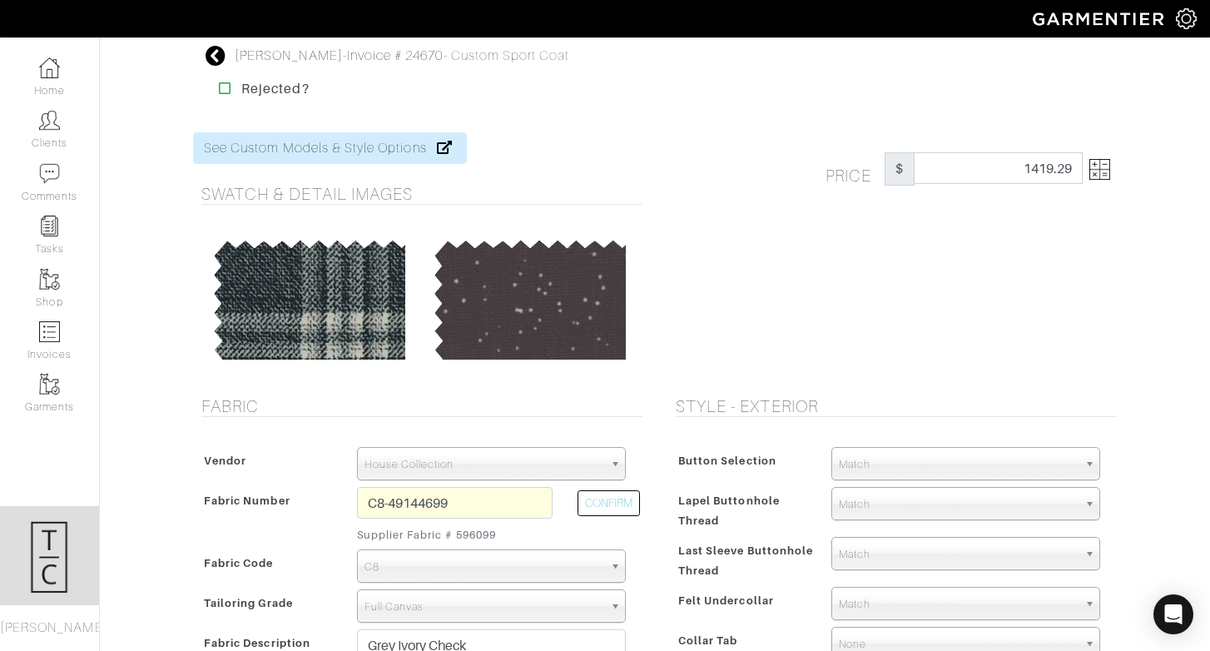
scroll to position [151, 0]
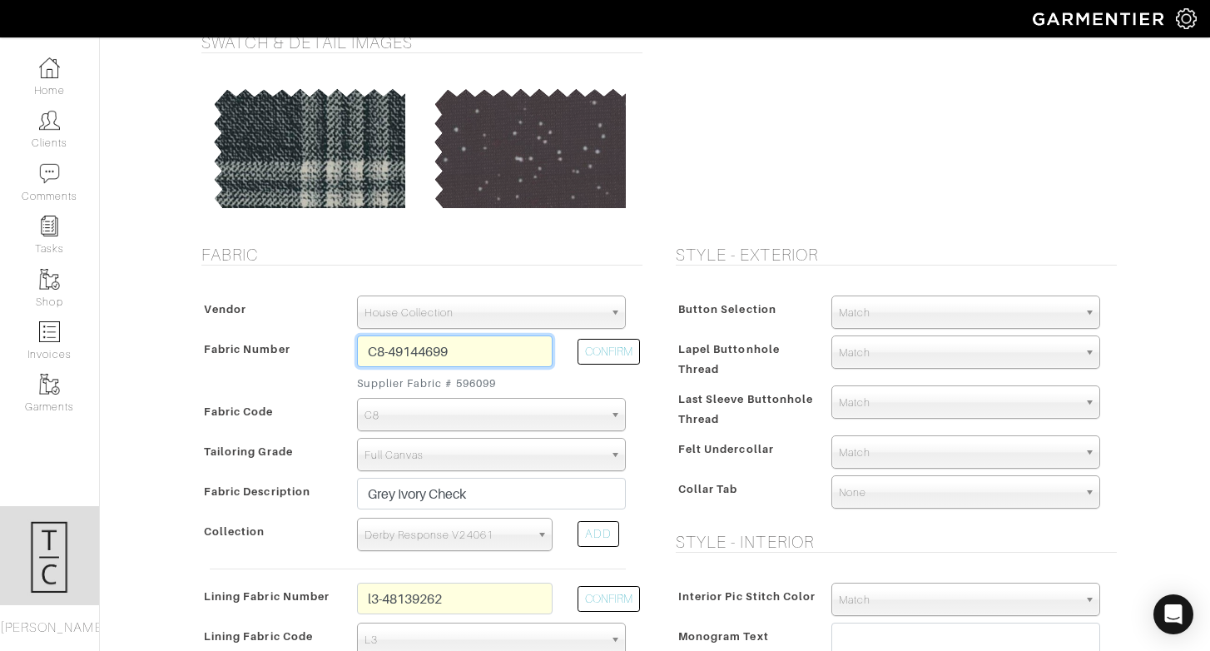
click at [455, 352] on input "C8-49144699" at bounding box center [455, 351] width 196 height 32
paste input "k4-47124257"
click at [607, 351] on button "CONFIRM" at bounding box center [608, 352] width 62 height 26
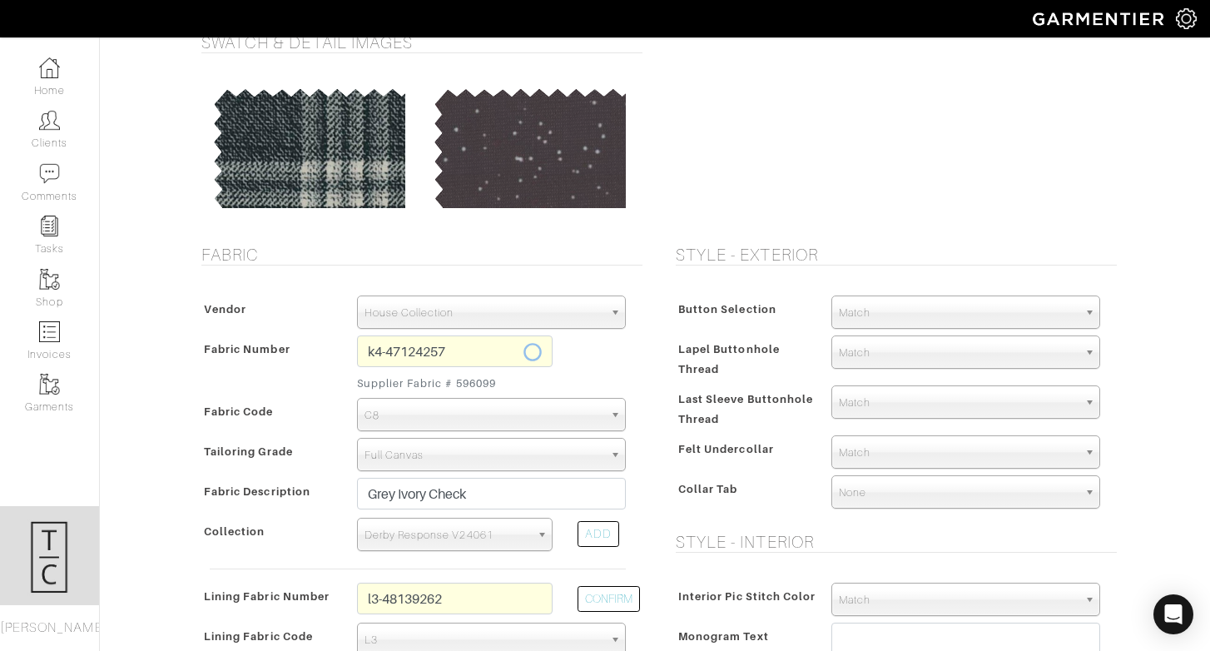
type input "K4-47124257"
select select "5738"
type input "Grey Donegal"
select select
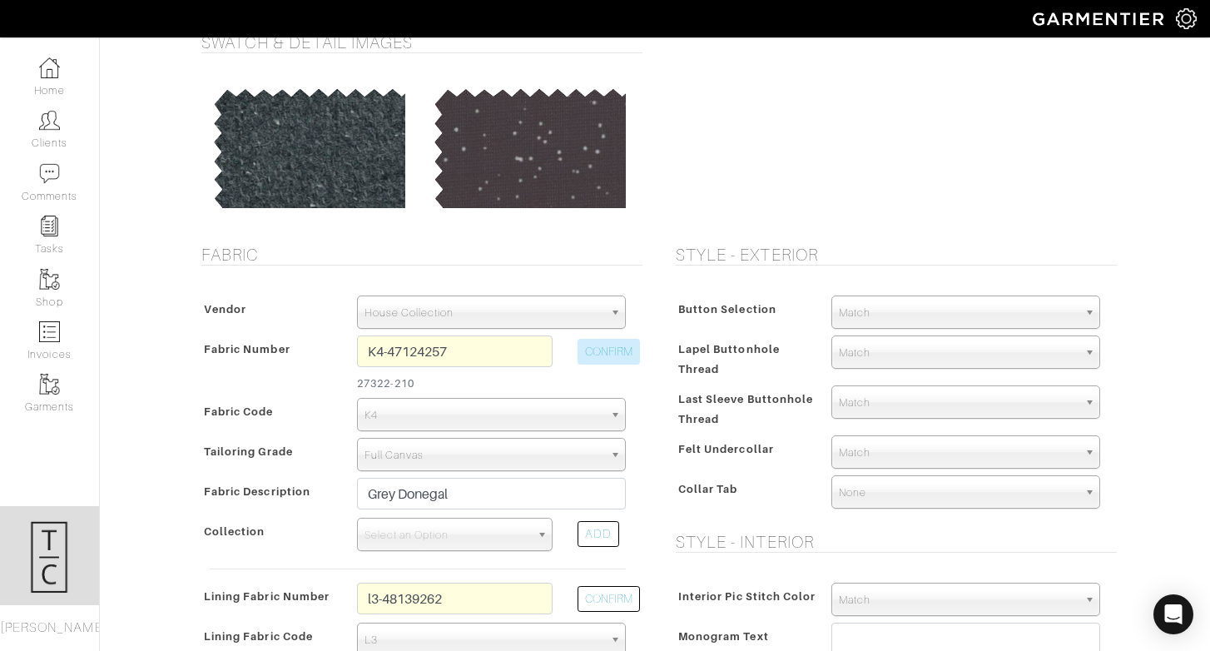
type input "1626.42"
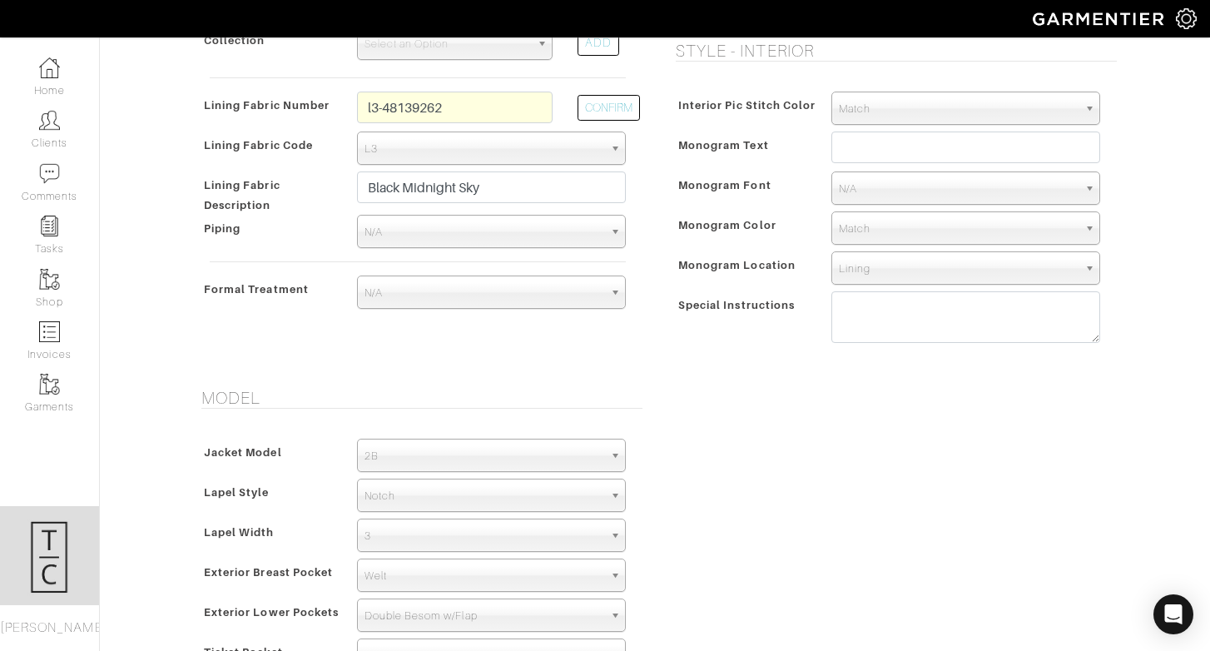
scroll to position [587, 0]
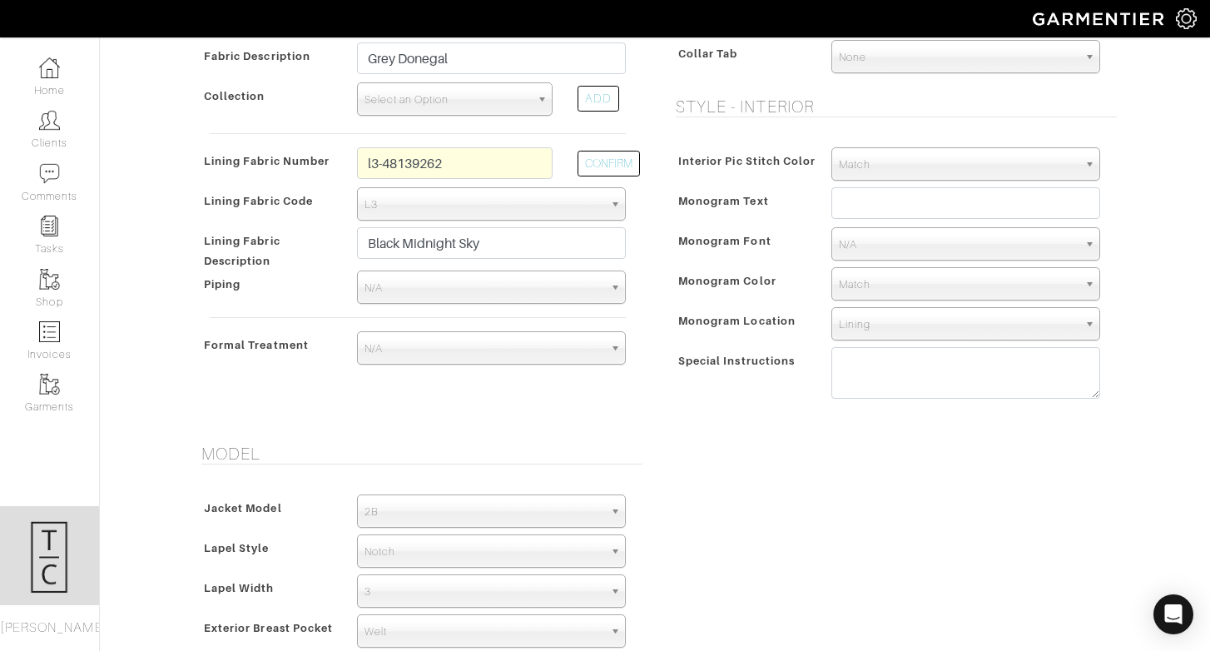
click at [422, 105] on span "Select an Option" at bounding box center [447, 99] width 166 height 33
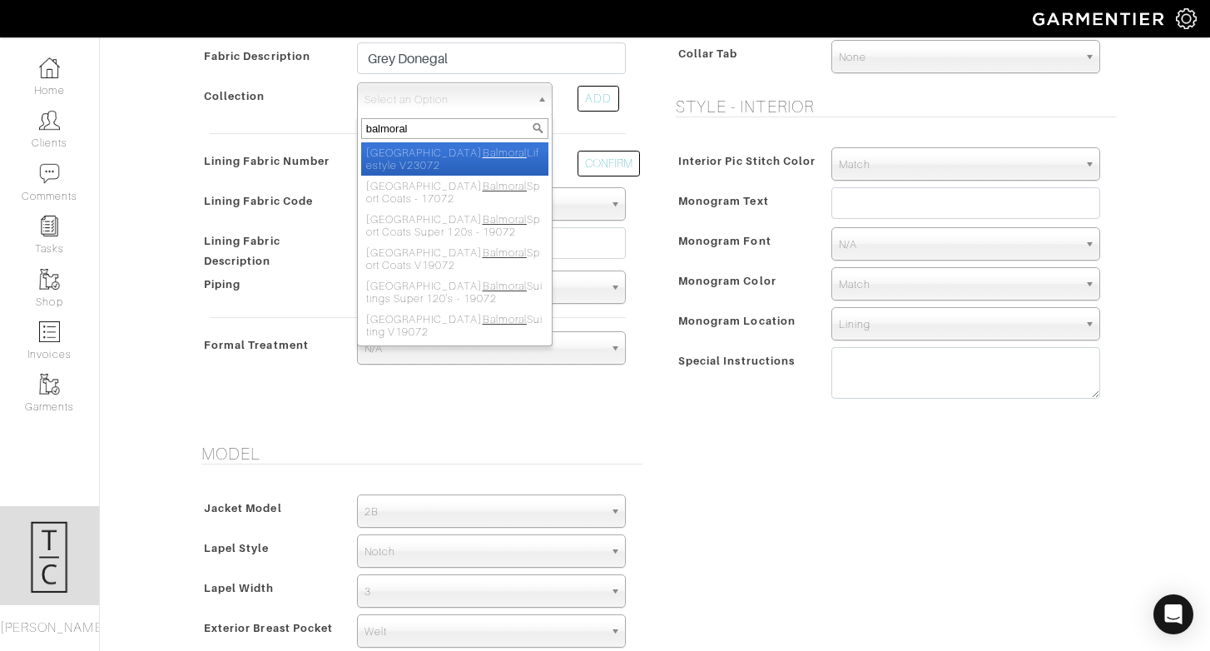
type input "balmoral"
click at [483, 157] on em "Balmoral" at bounding box center [505, 152] width 44 height 12
select select "986"
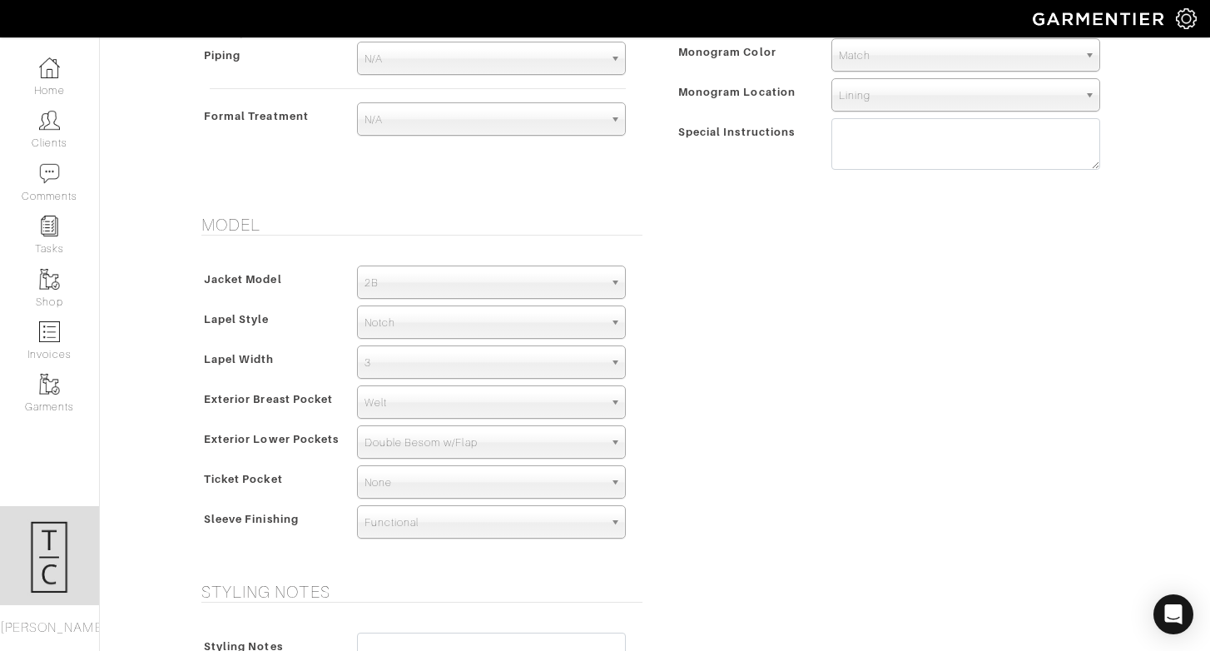
scroll to position [1236, 0]
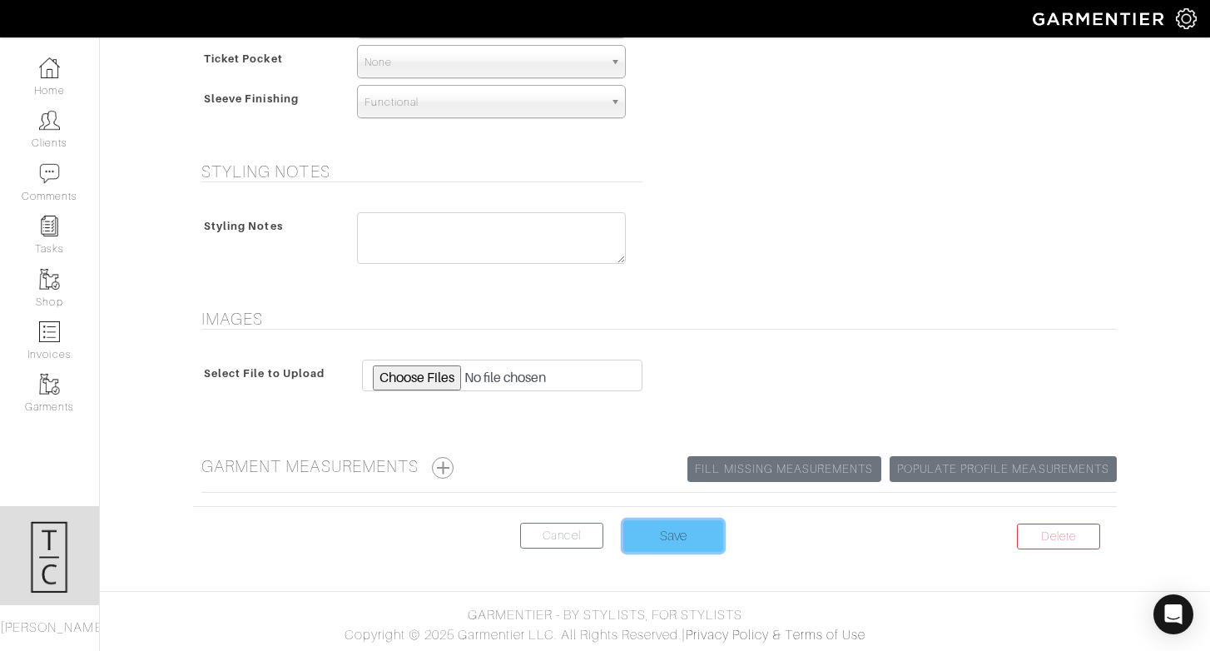
click at [688, 537] on input "Save" at bounding box center [673, 536] width 100 height 32
